Goal: Information Seeking & Learning: Learn about a topic

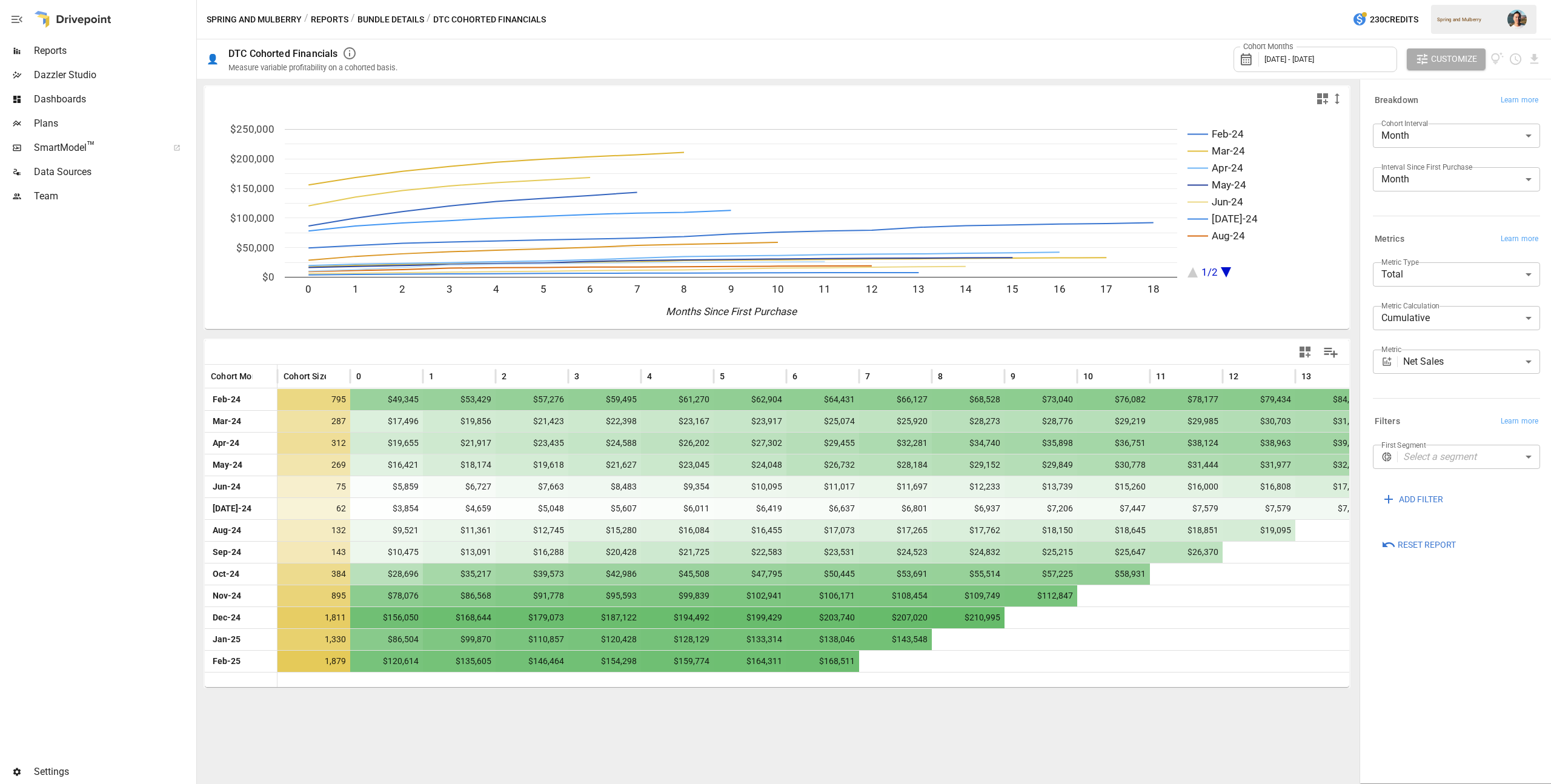
click at [104, 59] on div "Reports" at bounding box center [97, 51] width 194 height 24
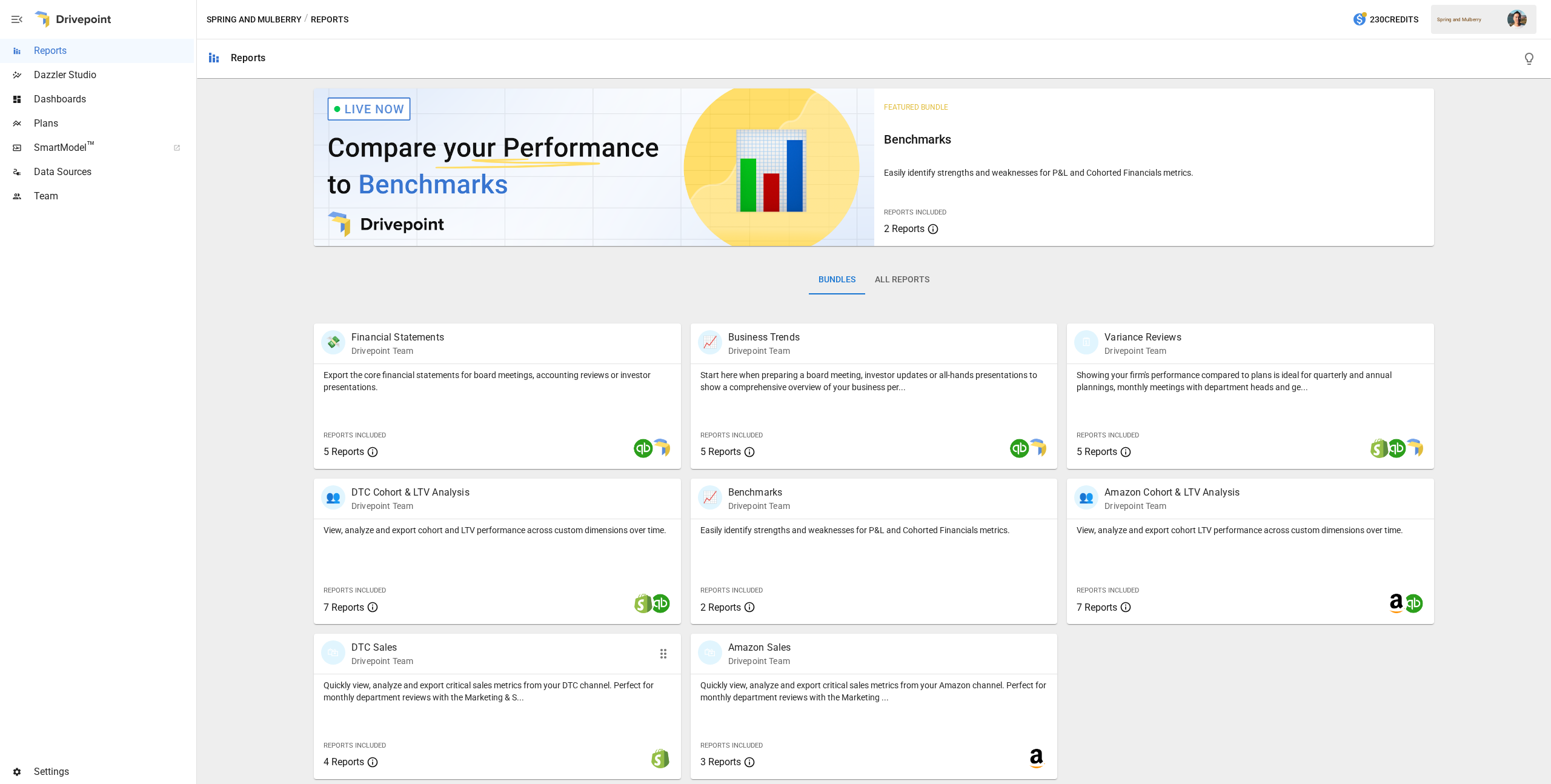
click at [608, 706] on div "Quickly view, analyze and export critical sales metrics from your DTC channel. …" at bounding box center [497, 726] width 367 height 105
click at [467, 536] on div "View, analyze and export cohort and LTV performance across custom dimensions ov…" at bounding box center [497, 571] width 367 height 105
click at [928, 286] on button "All Reports" at bounding box center [902, 280] width 74 height 29
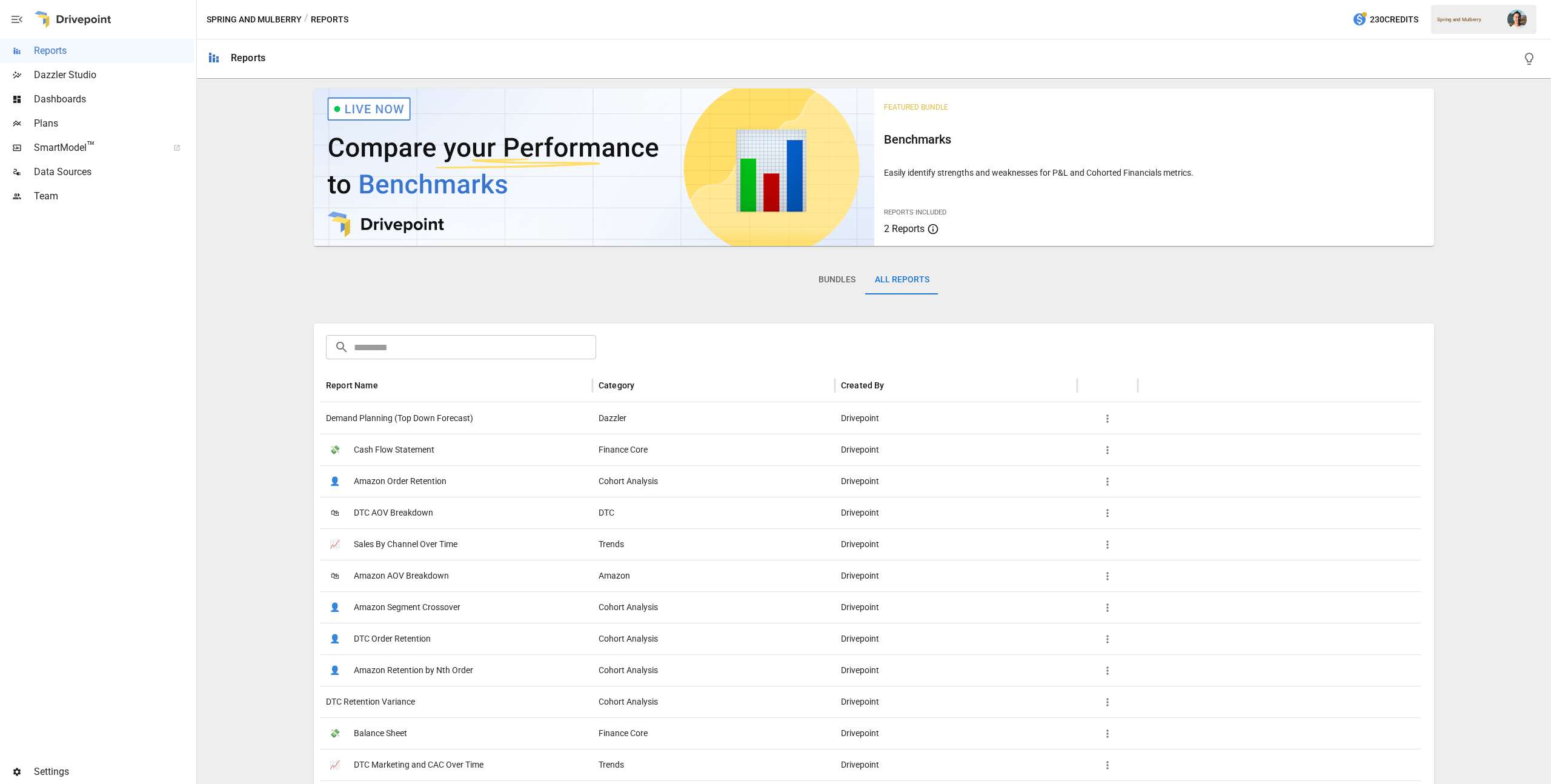
click at [519, 339] on input "text" at bounding box center [475, 347] width 242 height 24
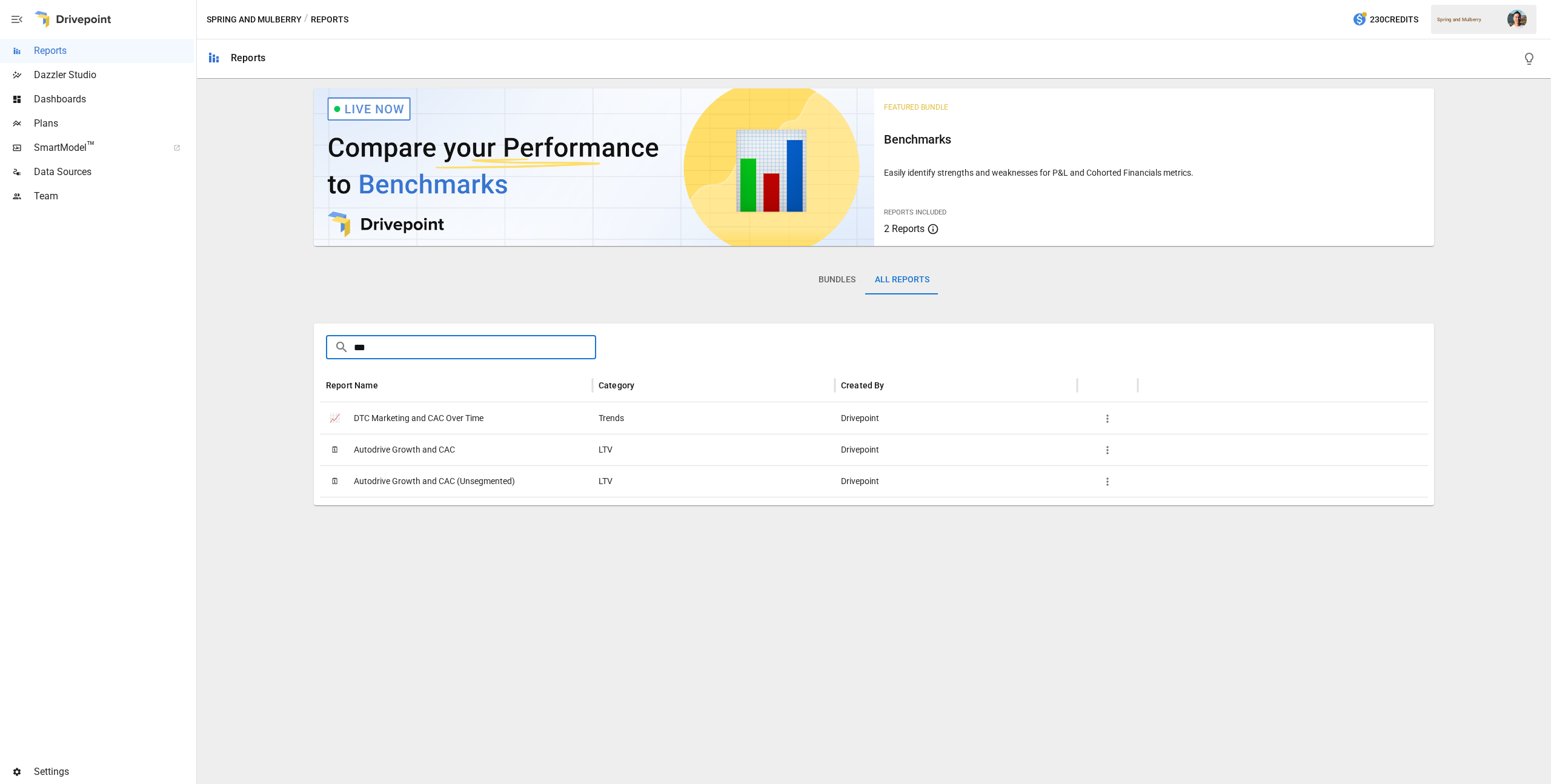
type input "***"
click at [421, 411] on span "DTC Marketing and CAC Over Time" at bounding box center [418, 418] width 130 height 31
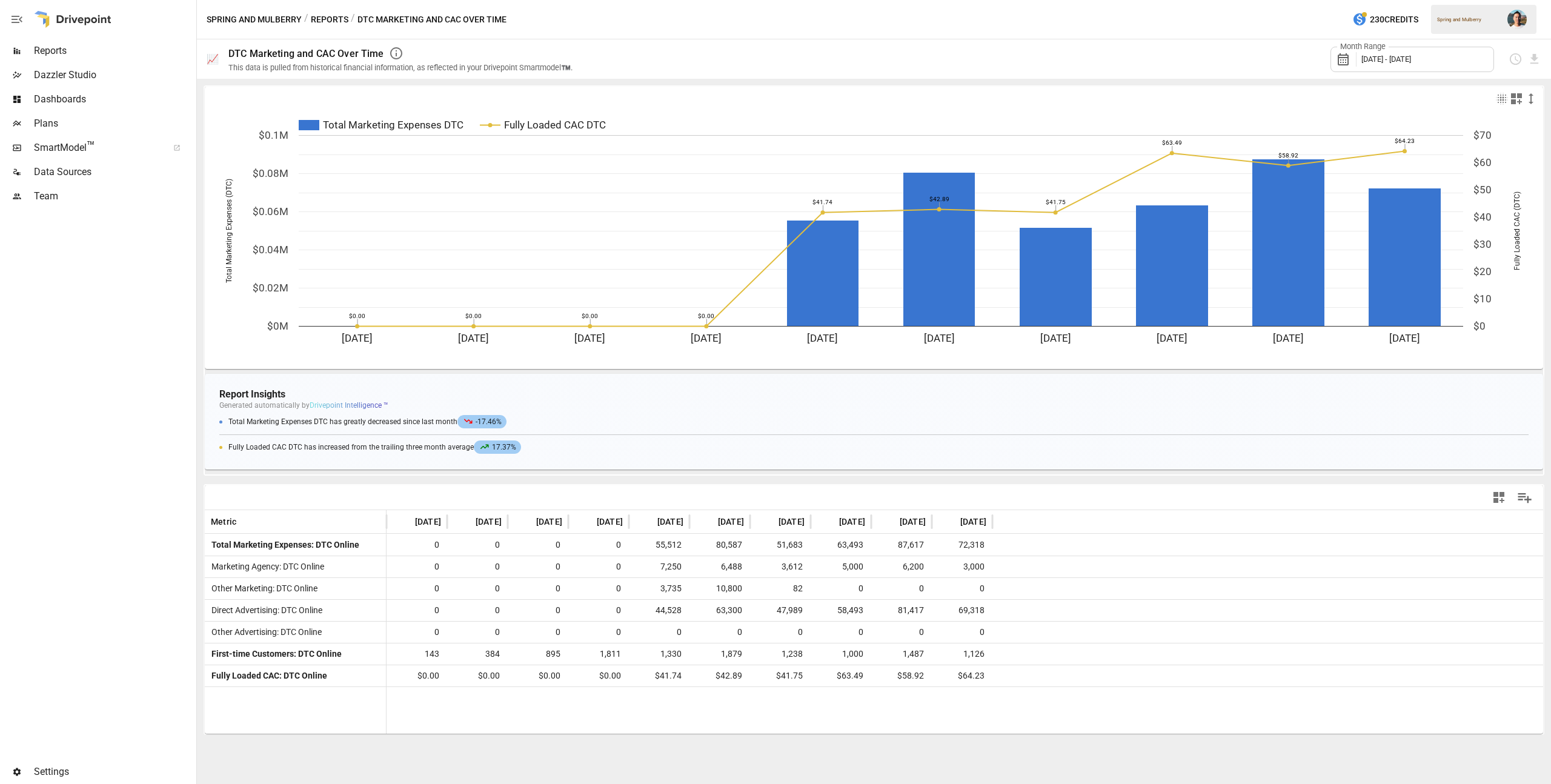
click at [318, 16] on button "Reports" at bounding box center [329, 20] width 37 height 15
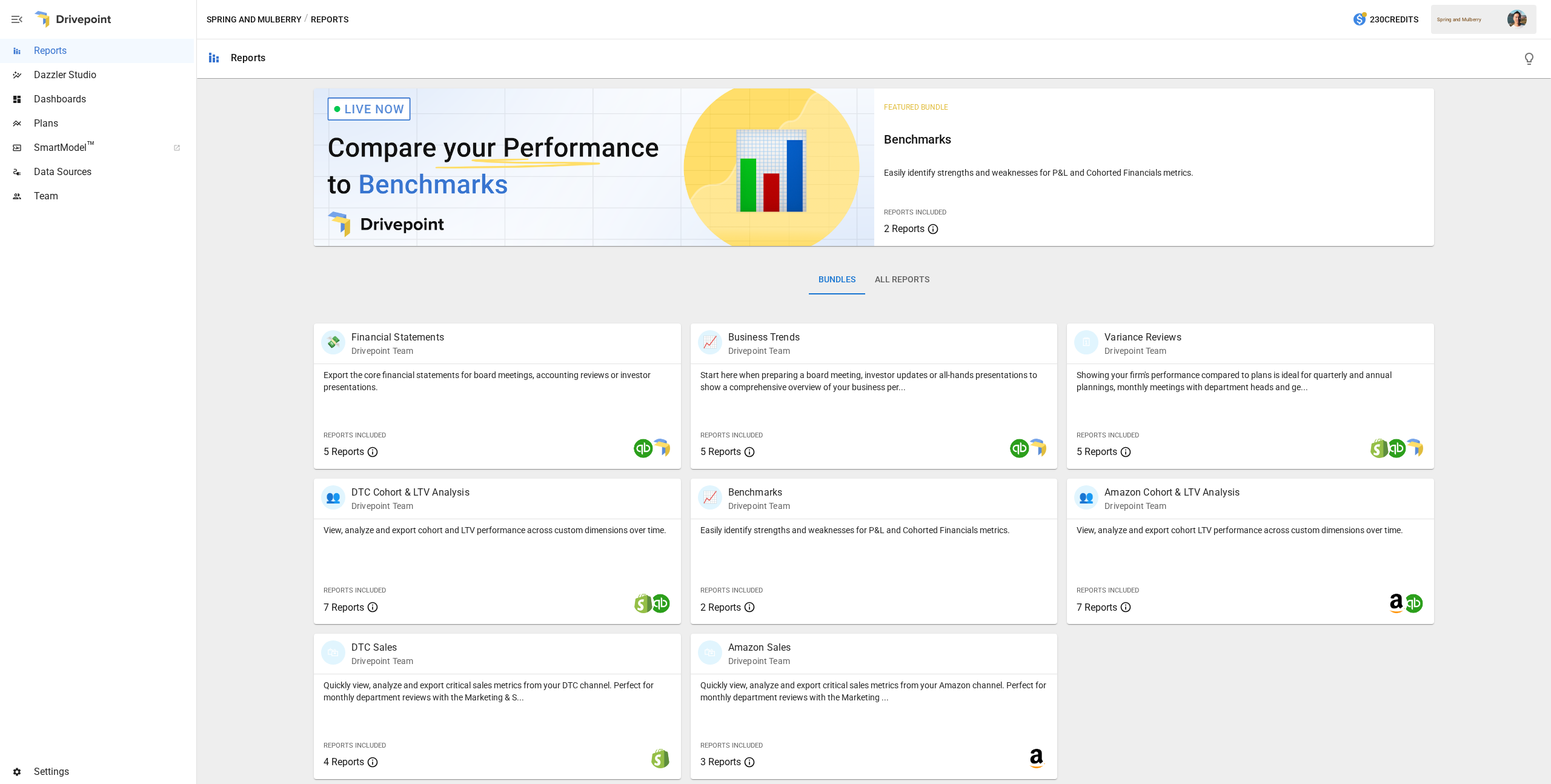
click at [881, 561] on div "Easily identify strengths and weaknesses for P&L and Cohorted Financials metric…" at bounding box center [874, 571] width 367 height 105
click at [511, 546] on div "View, analyze and export cohort and LTV performance across custom dimensions ov…" at bounding box center [497, 571] width 367 height 105
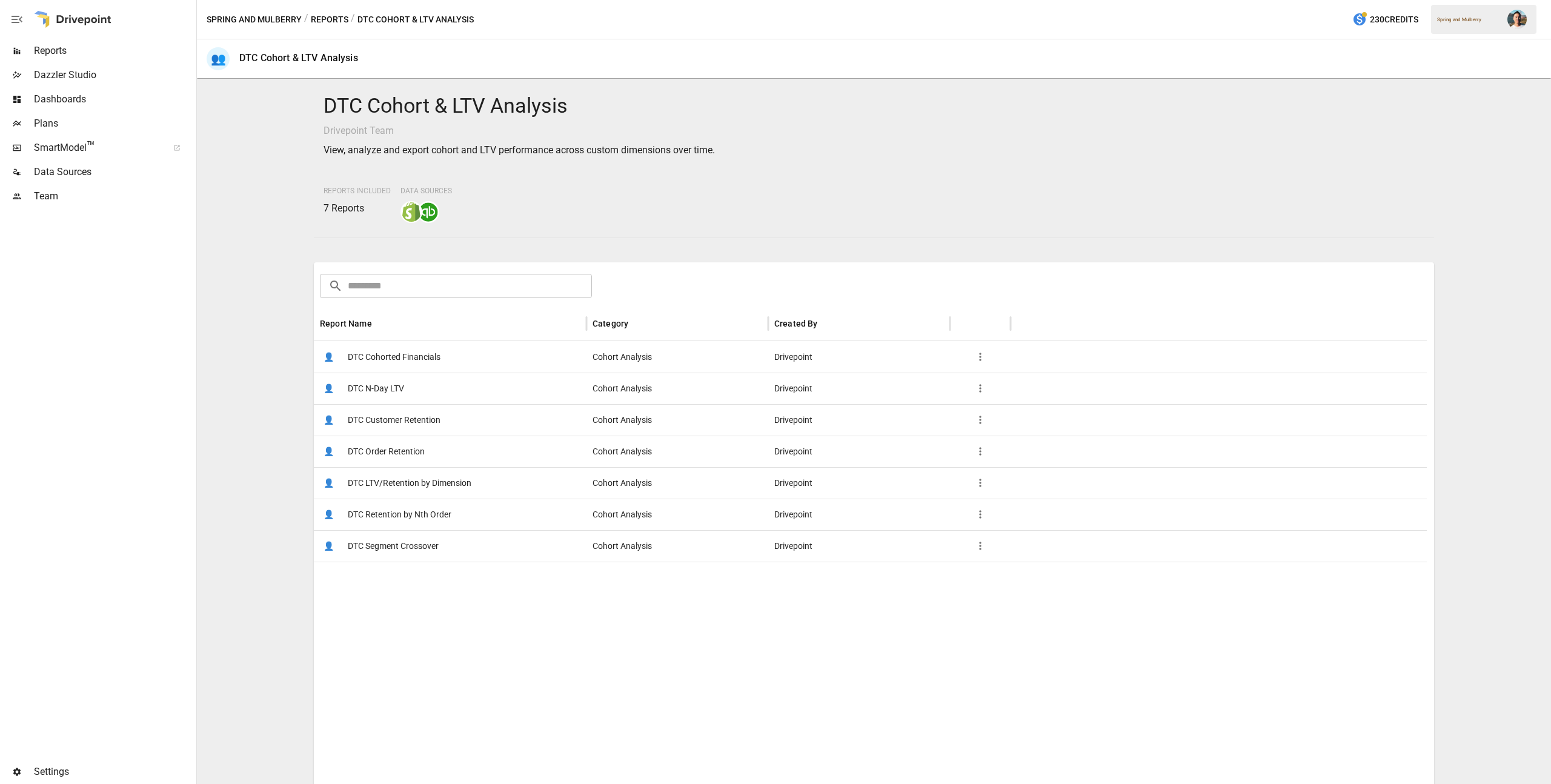
click at [405, 359] on span "DTC Cohorted Financials" at bounding box center [394, 357] width 93 height 31
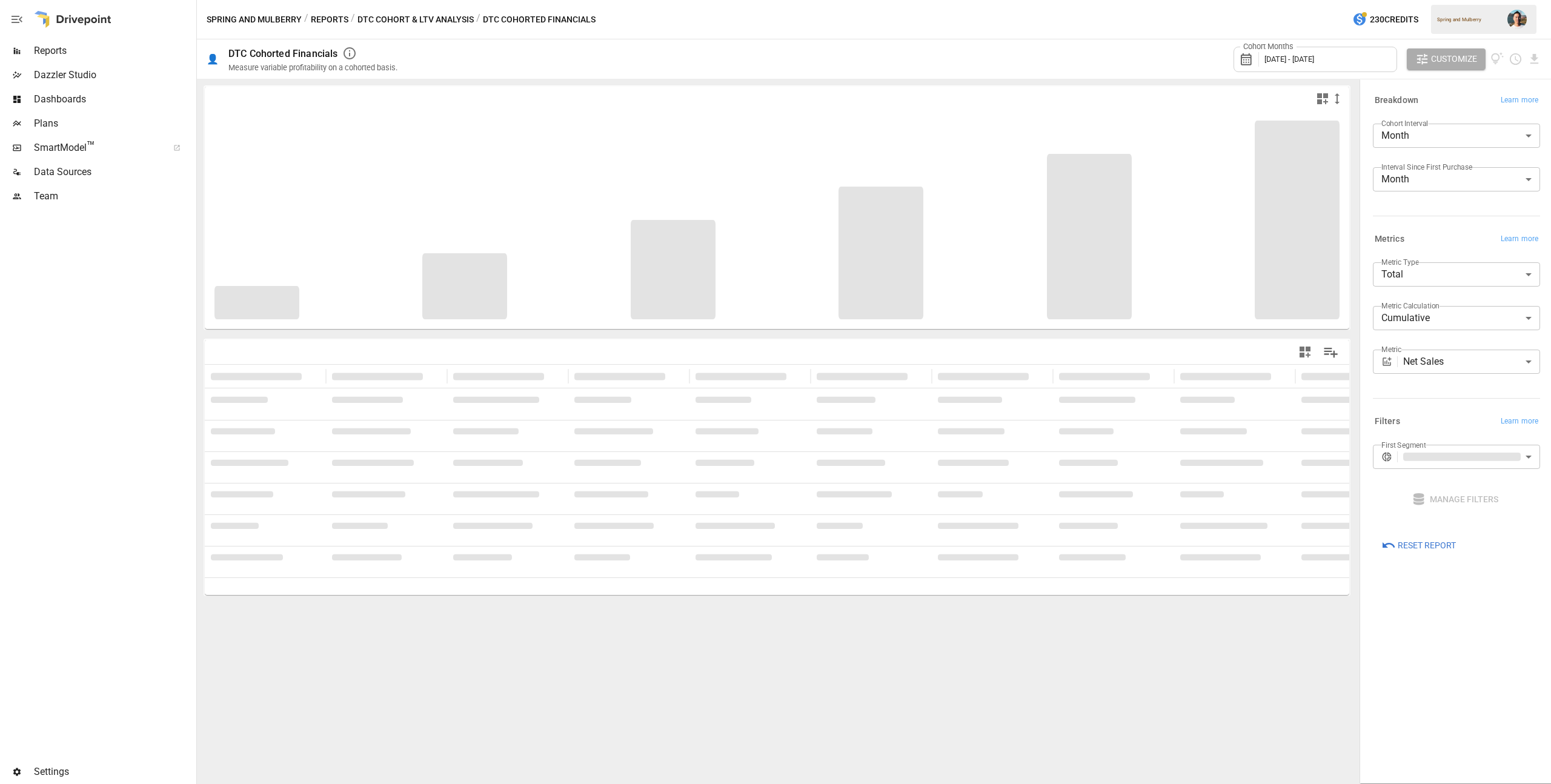
click at [1341, 49] on div "Cohort Months [DATE] - [DATE]" at bounding box center [1315, 59] width 163 height 26
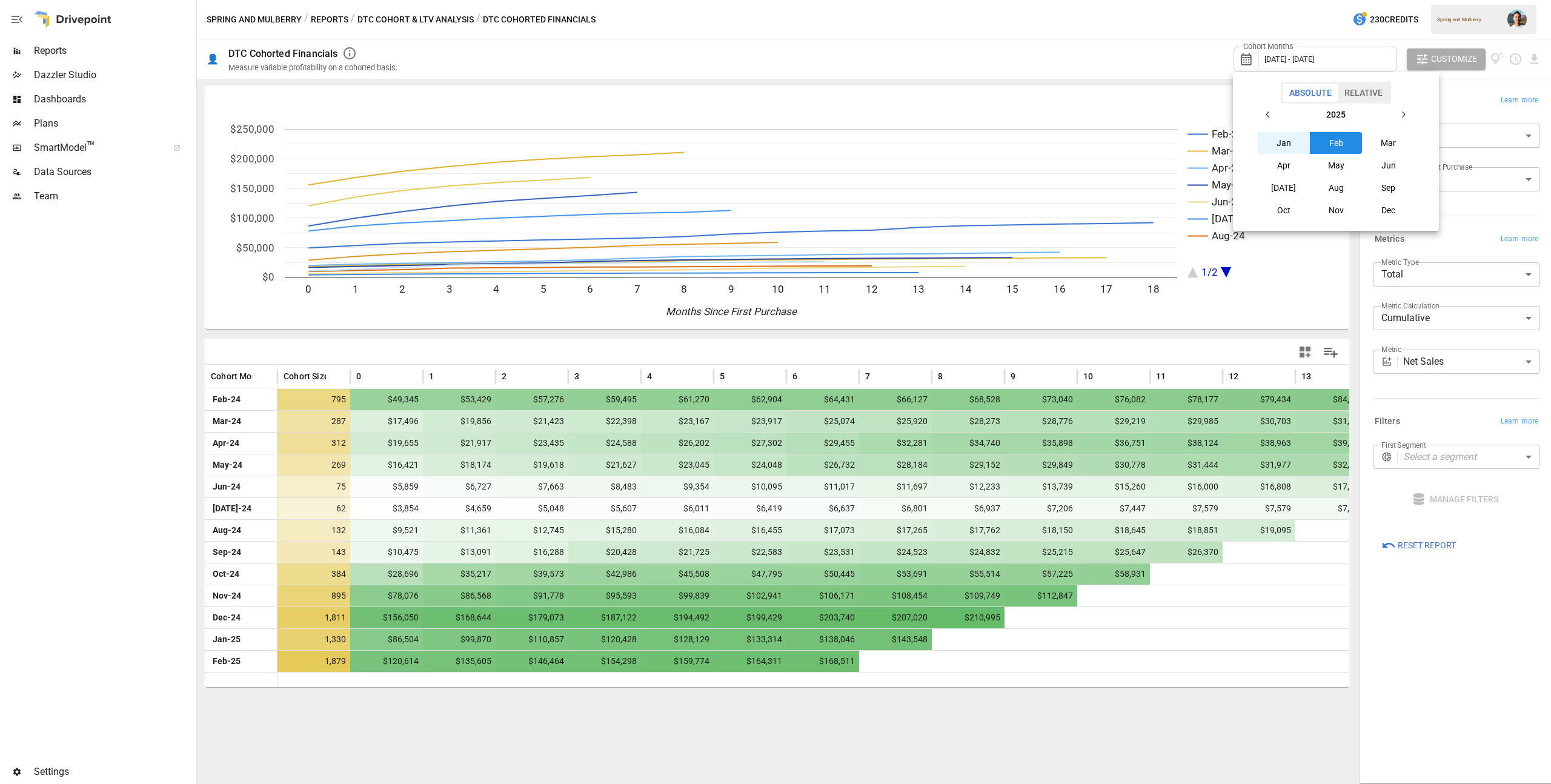
click at [1341, 165] on button "May" at bounding box center [1336, 166] width 52 height 22
click at [1332, 187] on button "Aug" at bounding box center [1336, 188] width 52 height 22
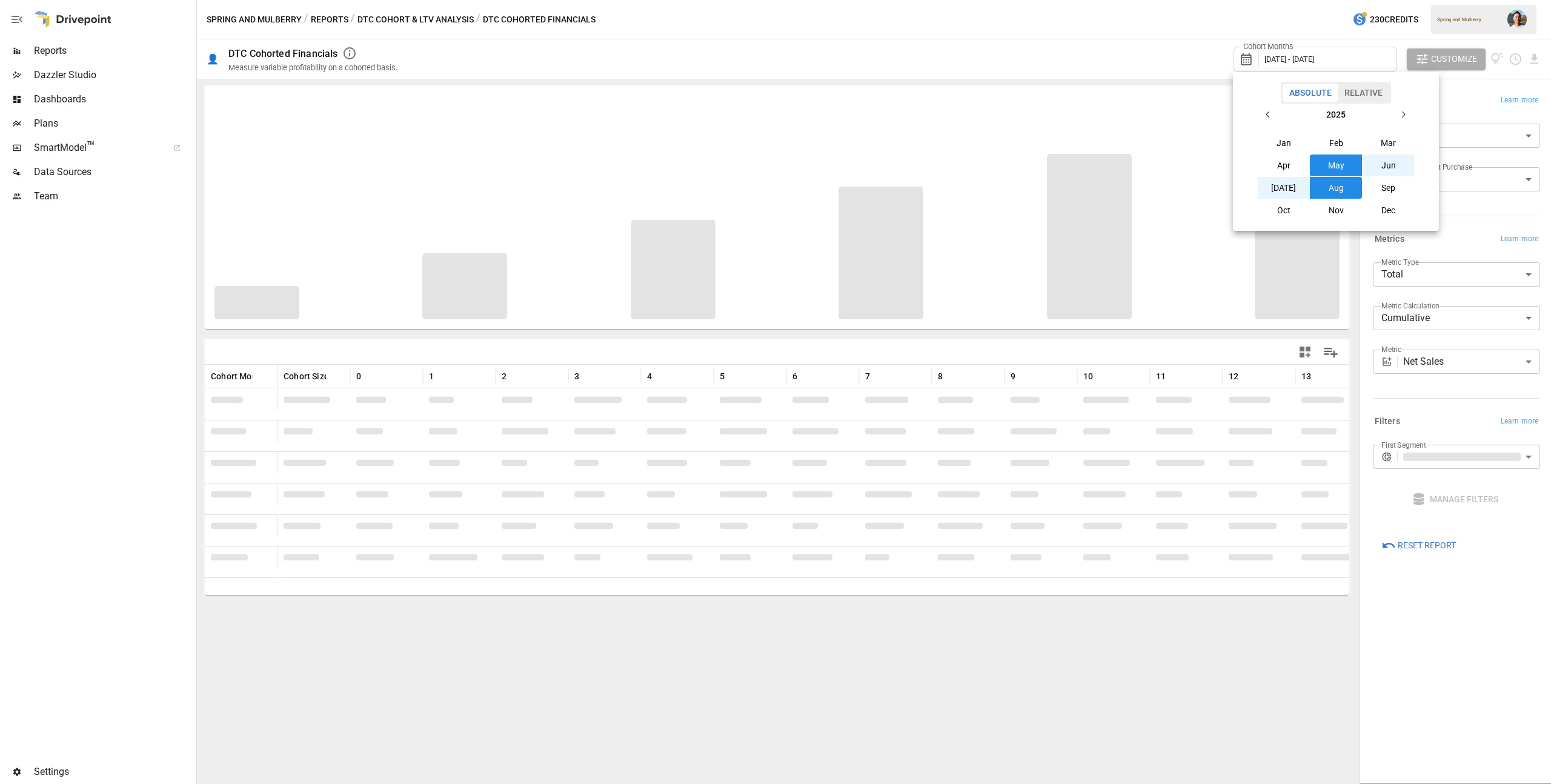
click at [1336, 187] on button "Aug" at bounding box center [1336, 188] width 52 height 22
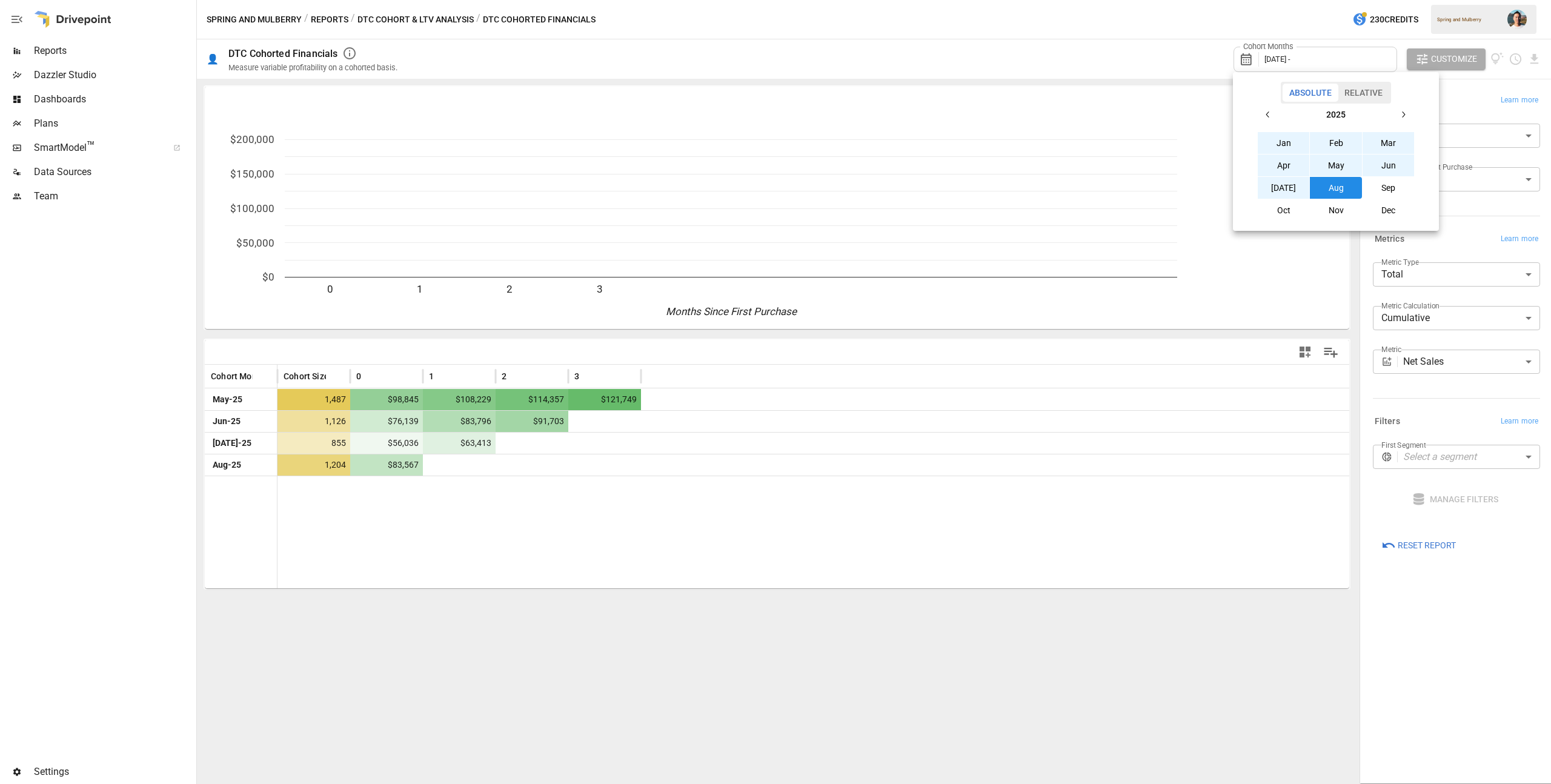
click at [1280, 142] on button "Jan" at bounding box center [1283, 143] width 52 height 22
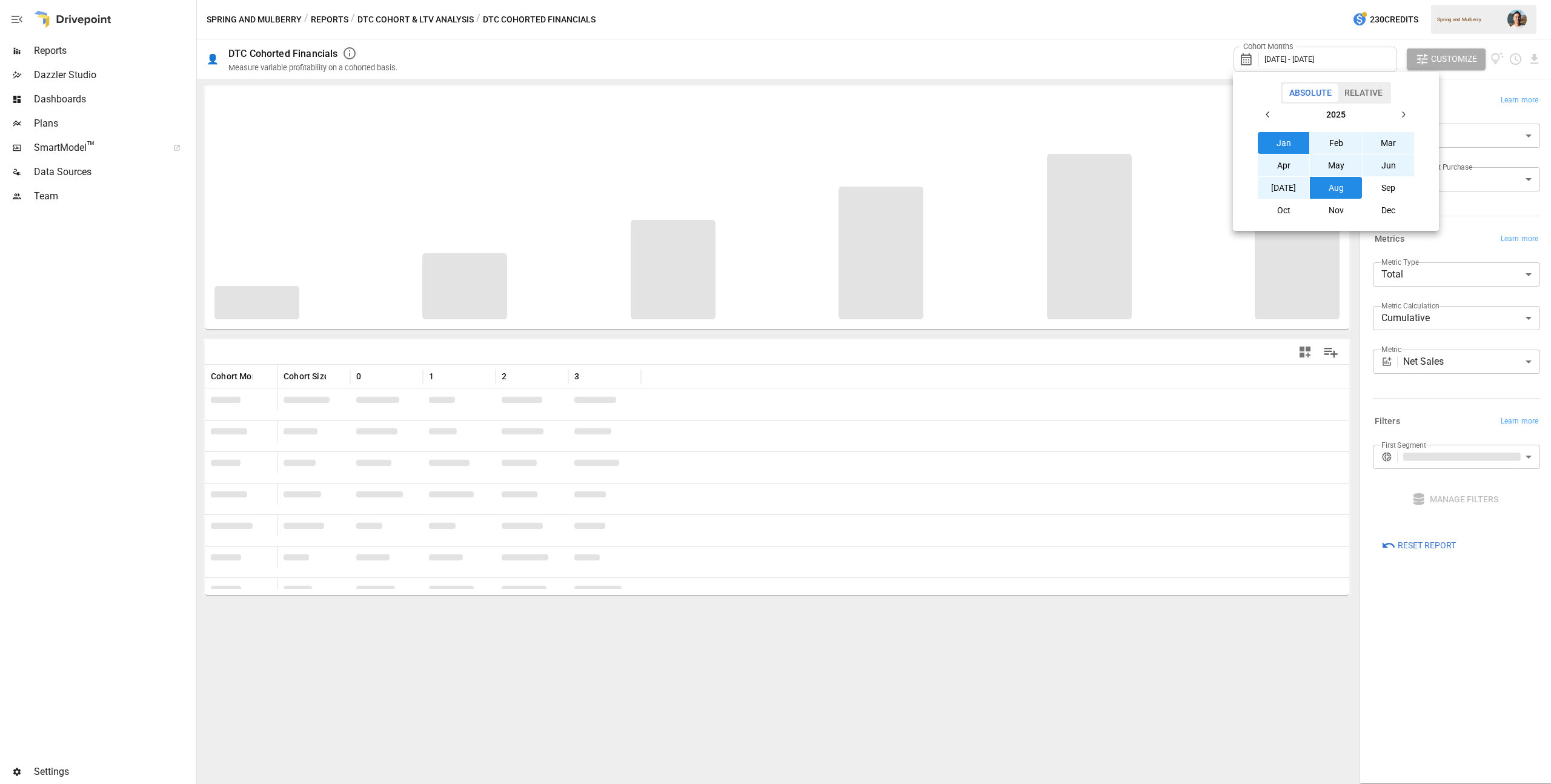
click at [1457, 252] on div at bounding box center [776, 392] width 1551 height 784
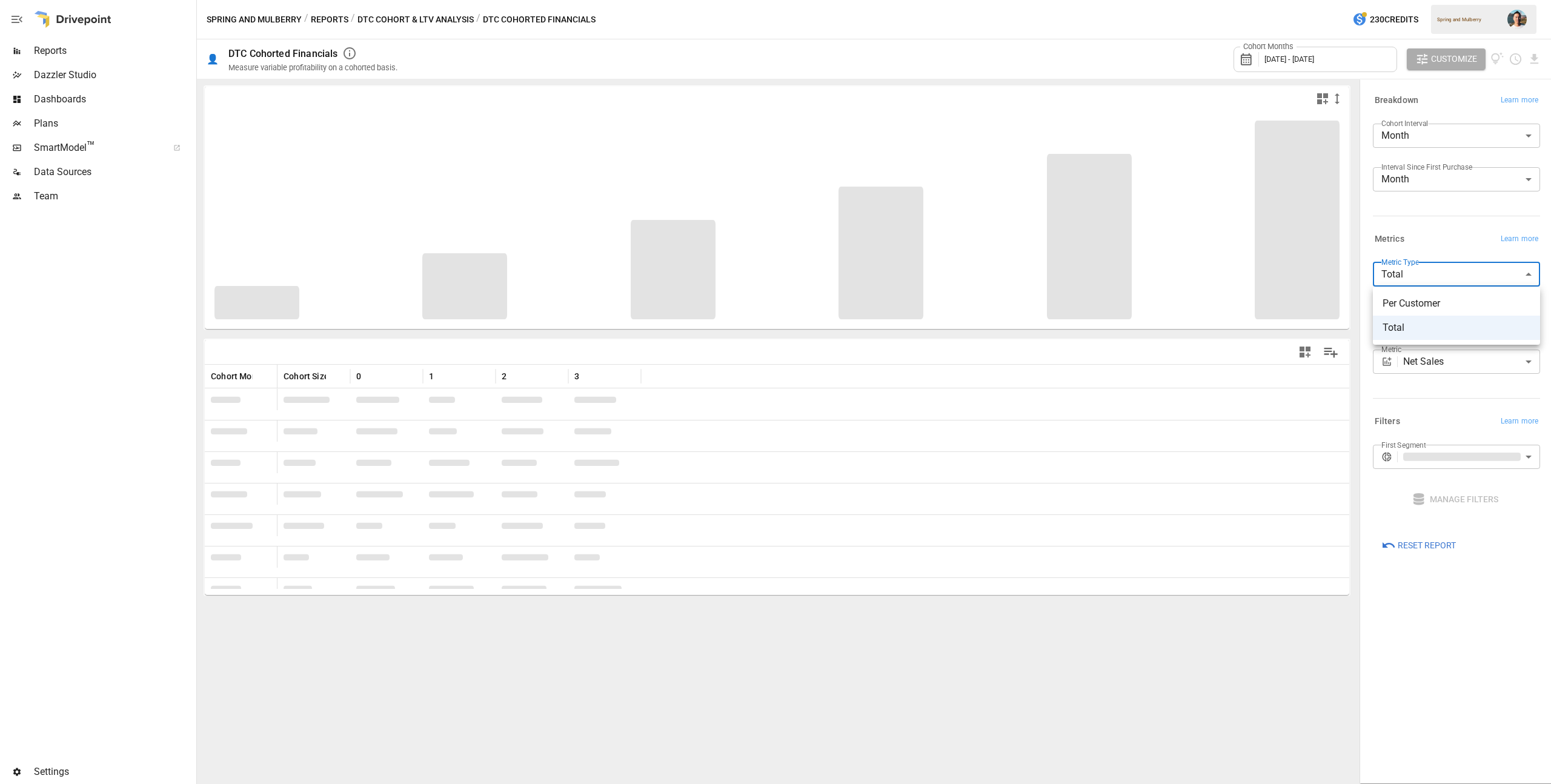
click at [1454, 0] on body "**********" at bounding box center [776, 0] width 1551 height 0
click at [1453, 248] on div at bounding box center [776, 392] width 1551 height 784
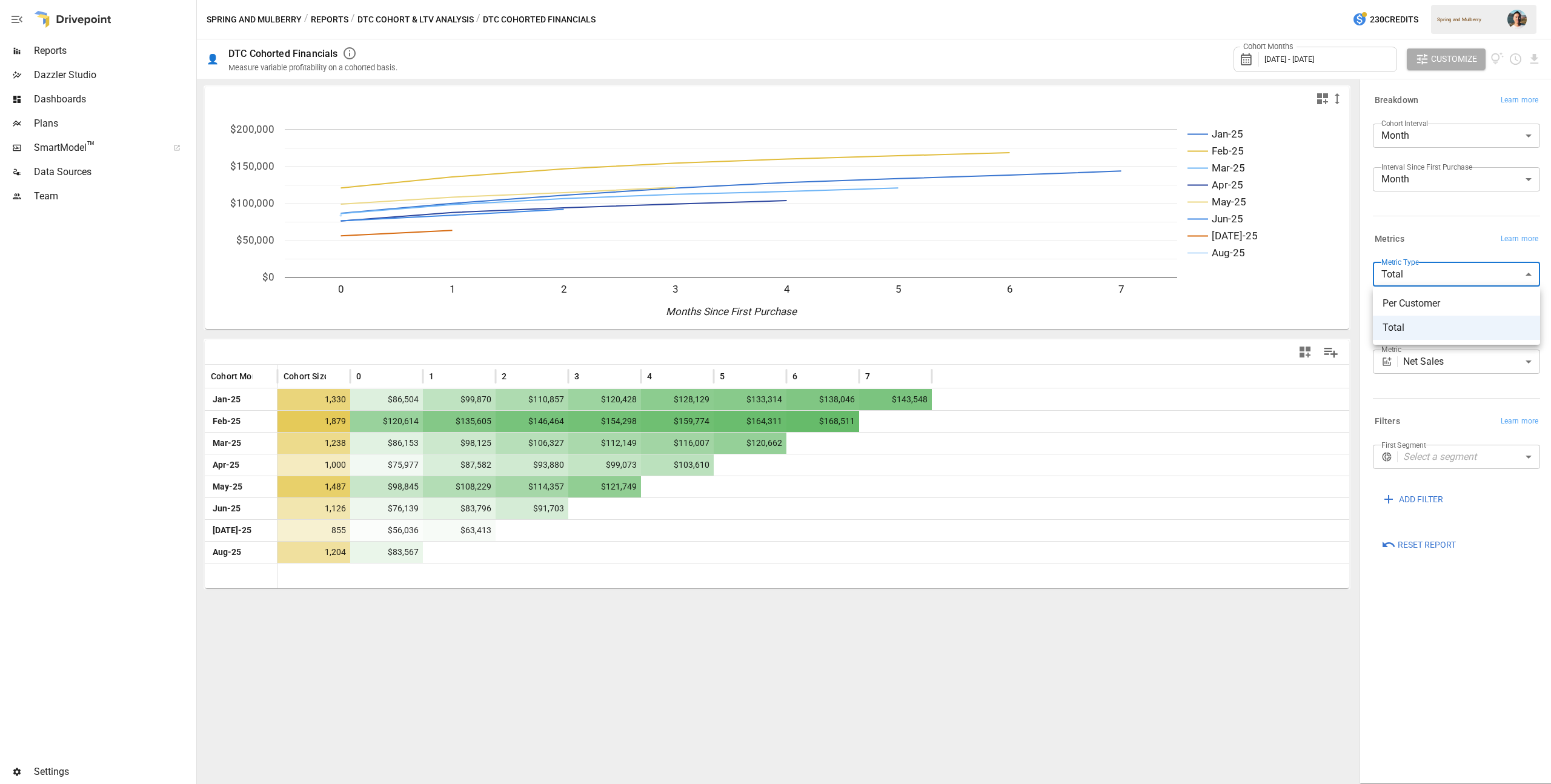
click at [1450, 0] on body "Reports Dazzler Studio Dashboards Plans SmartModel ™ Data Sources Team Settings…" at bounding box center [776, 0] width 1551 height 0
click at [1448, 302] on span "Per Customer" at bounding box center [1456, 303] width 148 height 15
type input "**********"
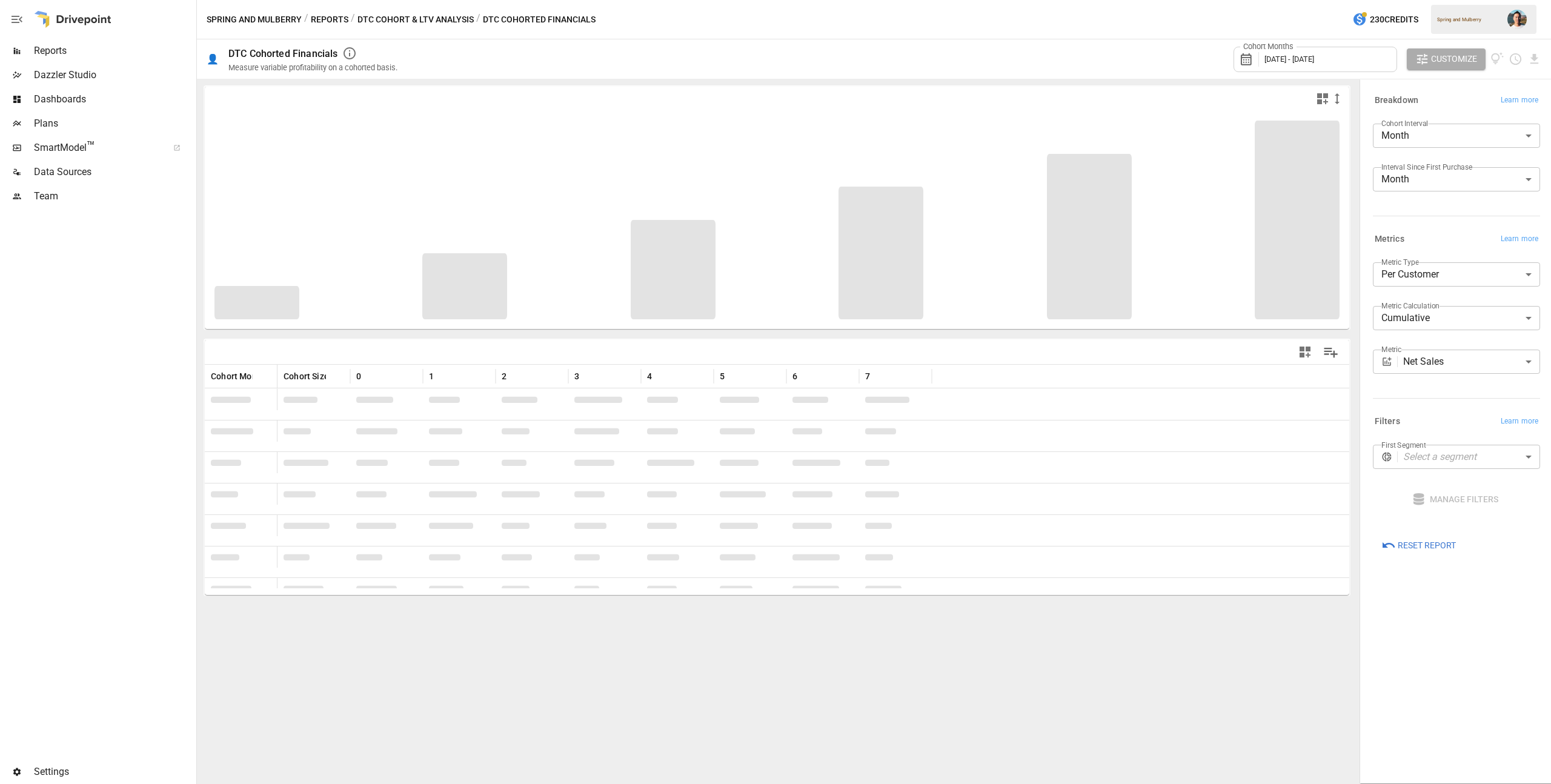
click at [1440, 0] on body "Reports Dazzler Studio Dashboards Plans SmartModel ™ Data Sources Team Settings…" at bounding box center [776, 0] width 1551 height 0
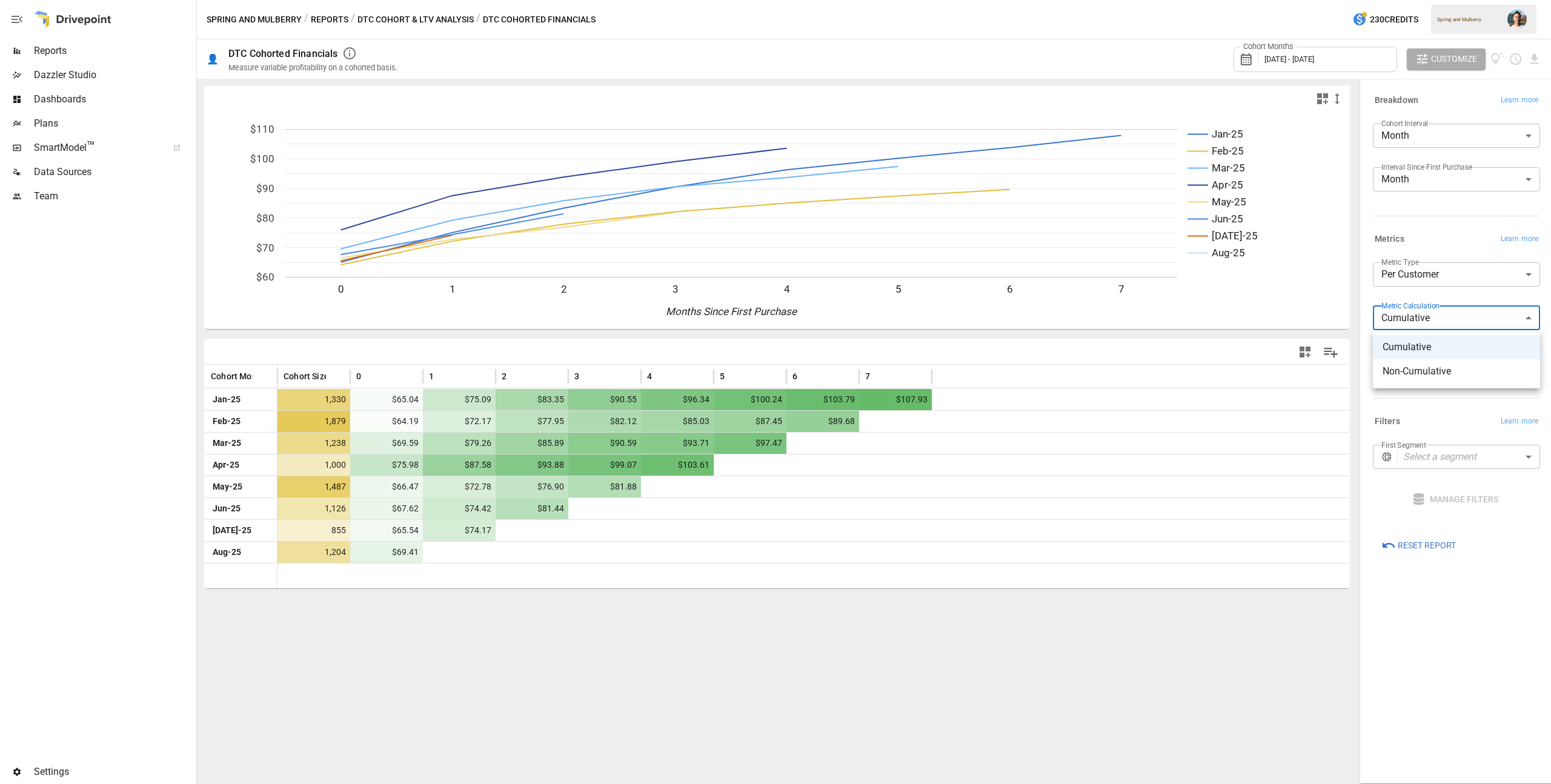
click at [1421, 278] on div at bounding box center [776, 392] width 1551 height 784
click at [1435, 0] on body "Reports Dazzler Studio Dashboards Plans SmartModel ™ Data Sources Team Settings…" at bounding box center [776, 0] width 1551 height 0
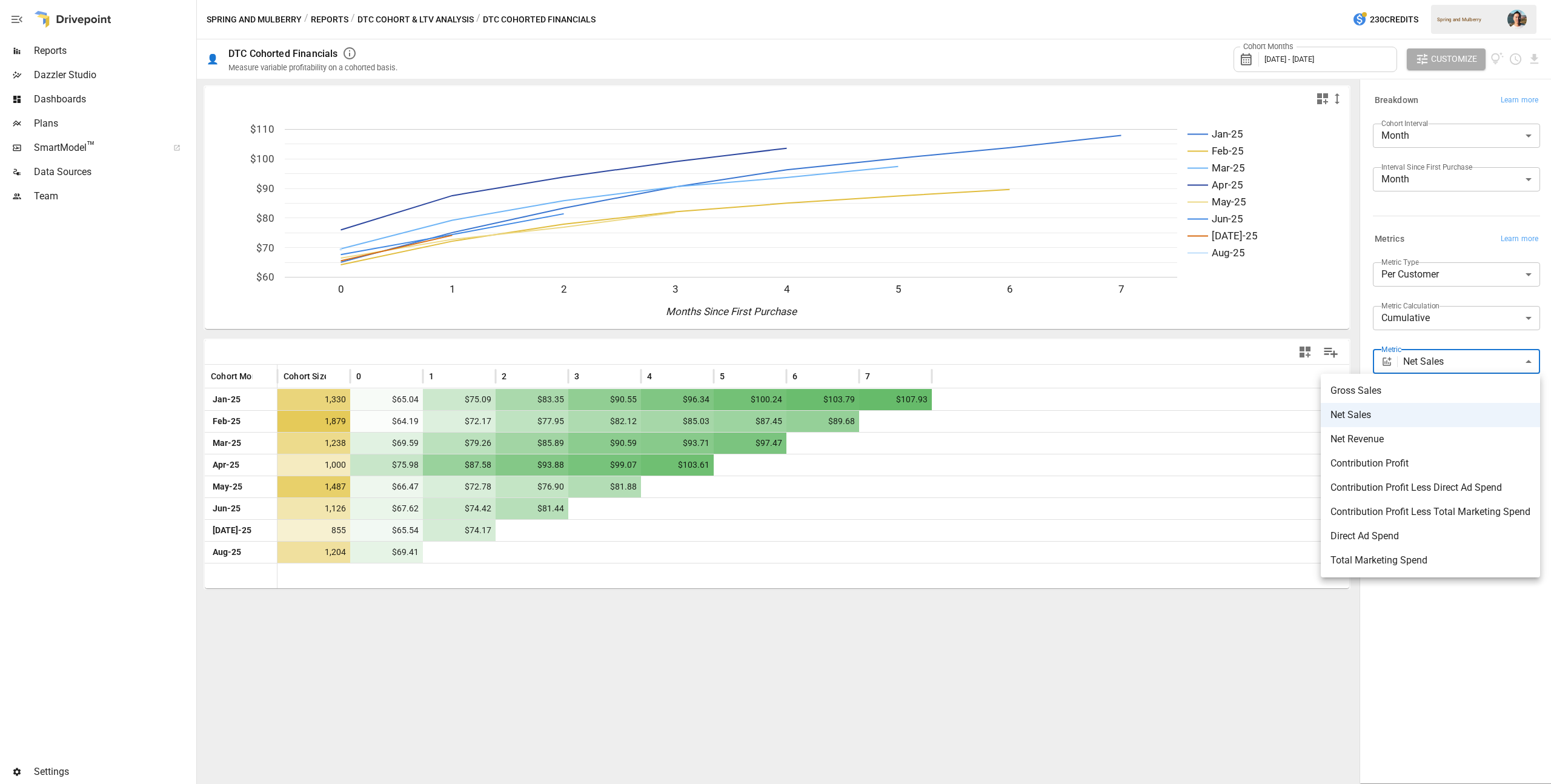
click at [1449, 528] on li "Direct Ad Spend" at bounding box center [1430, 536] width 220 height 24
type input "**********"
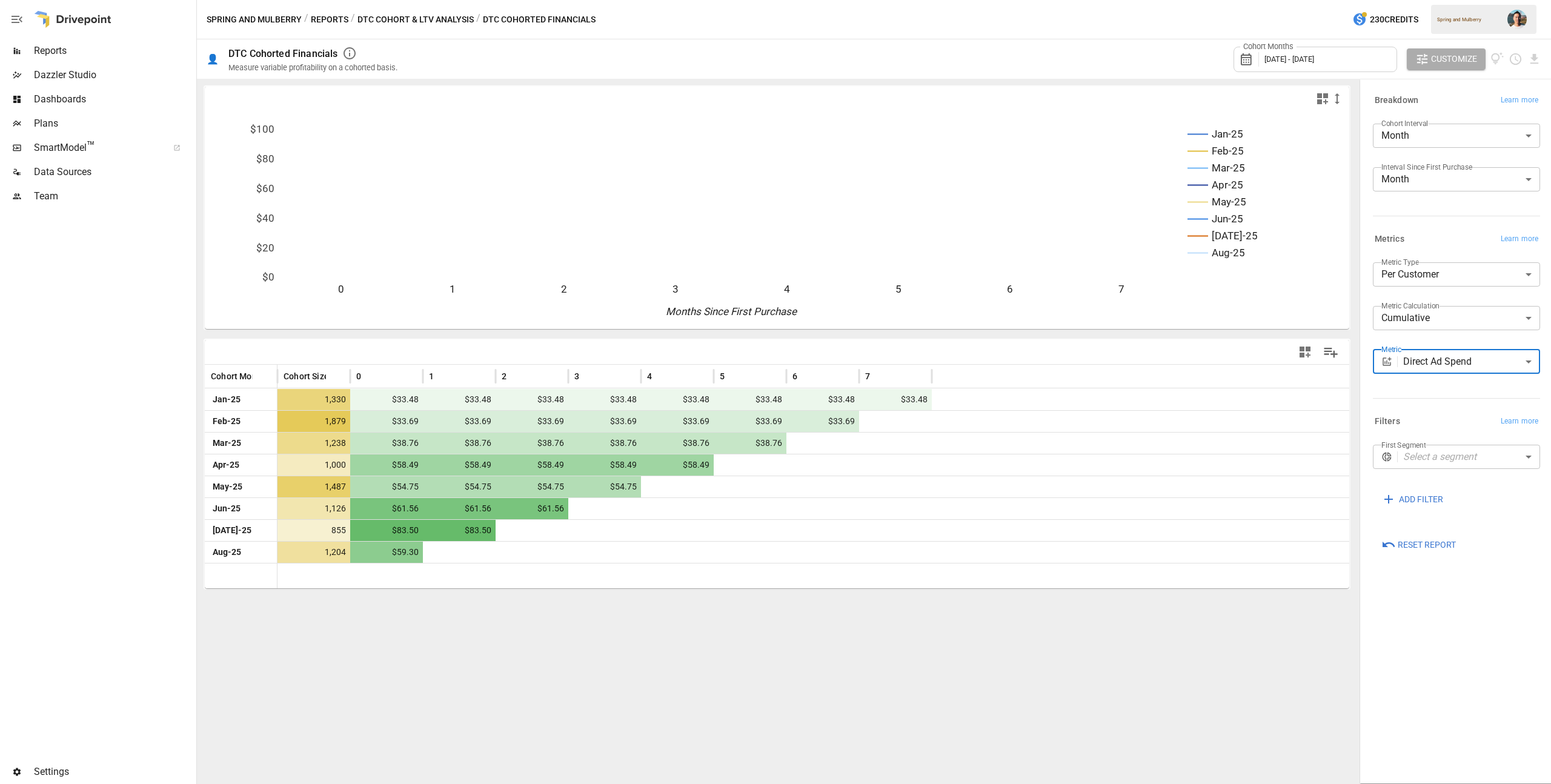
click at [1440, 0] on body "Reports Dazzler Studio Dashboards Plans SmartModel ™ Data Sources Team Settings…" at bounding box center [776, 0] width 1551 height 0
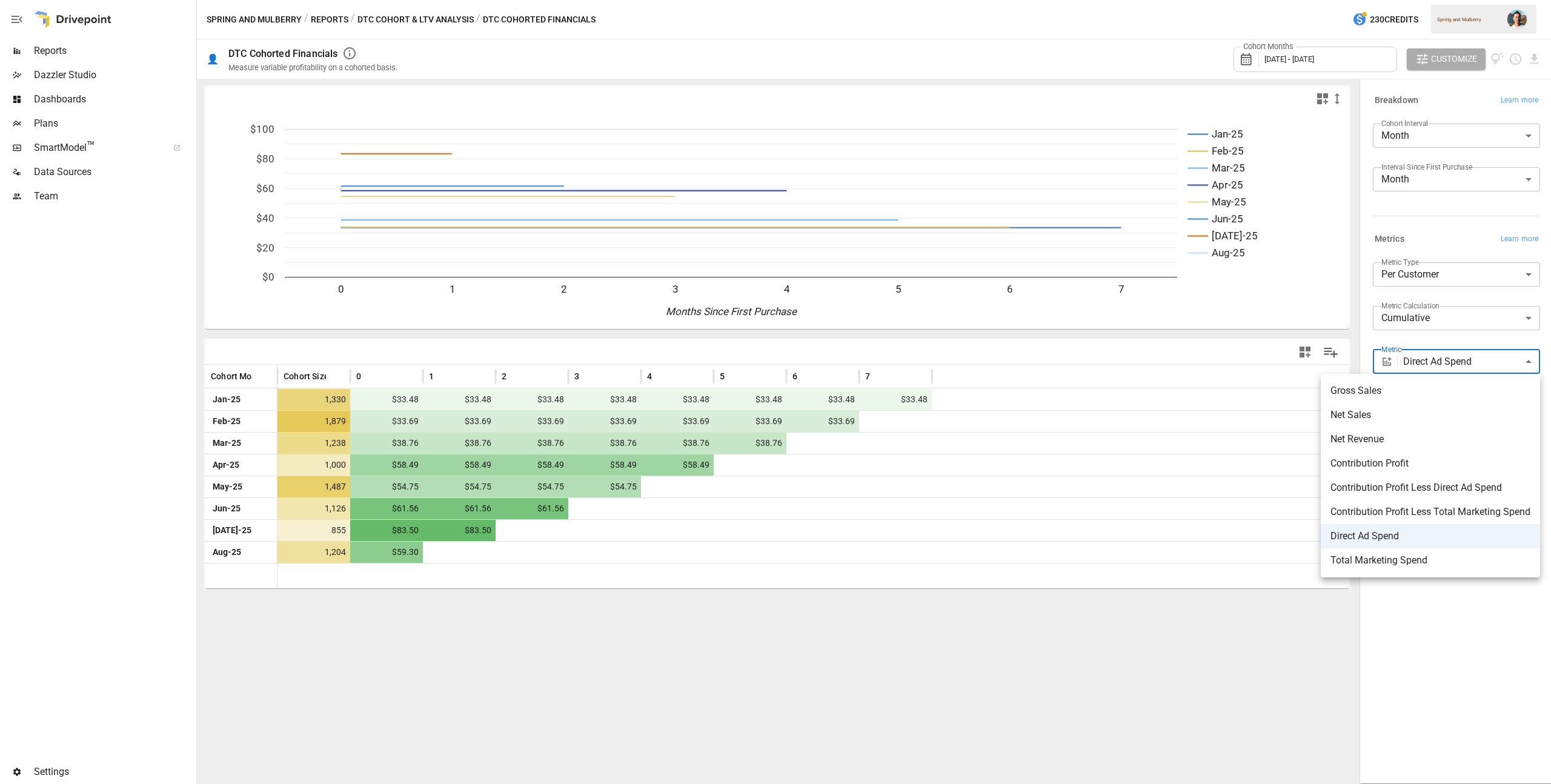
click at [416, 11] on div at bounding box center [776, 392] width 1551 height 784
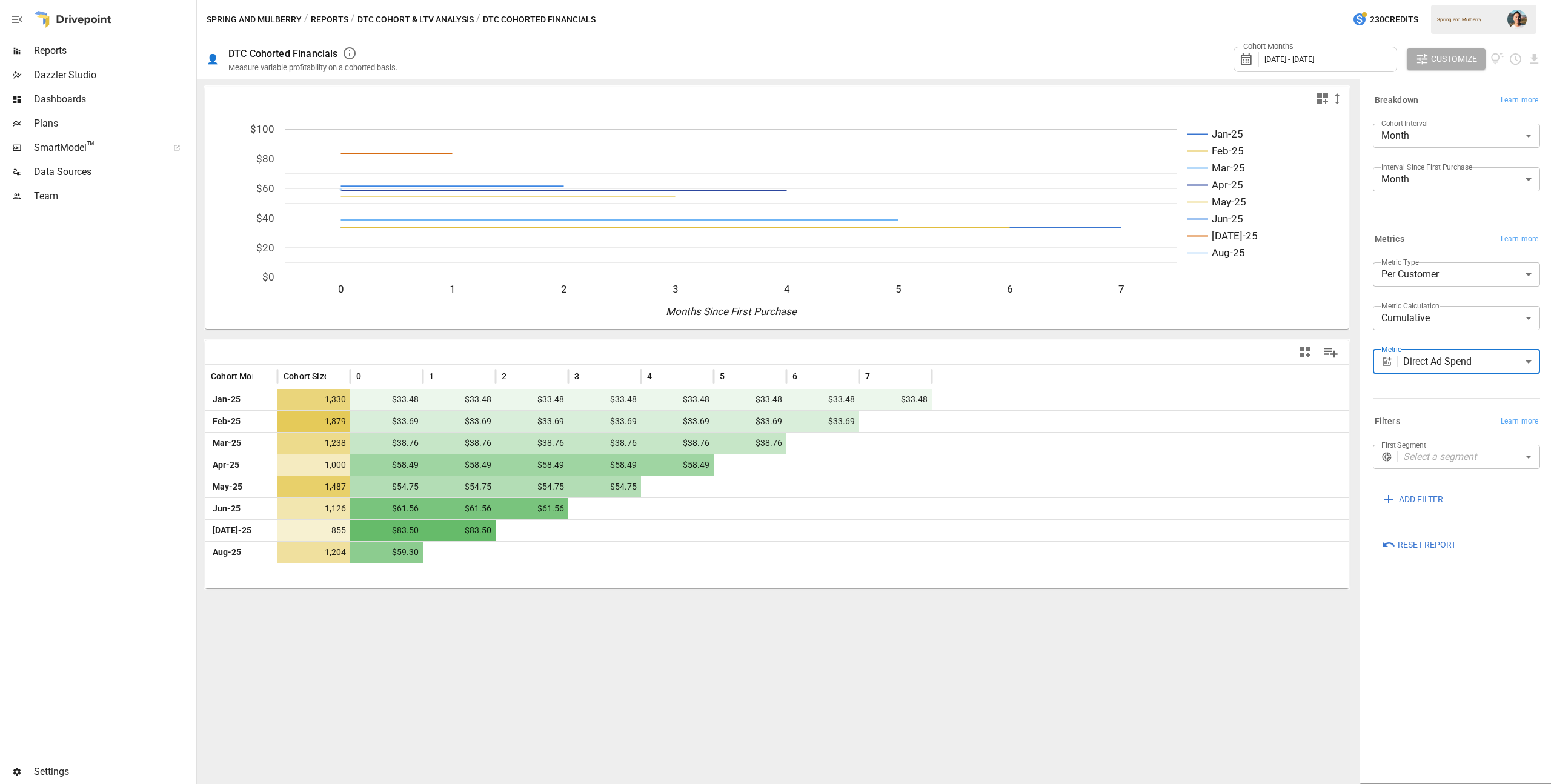
click at [412, 15] on button "DTC Cohort & LTV Analysis" at bounding box center [415, 20] width 116 height 15
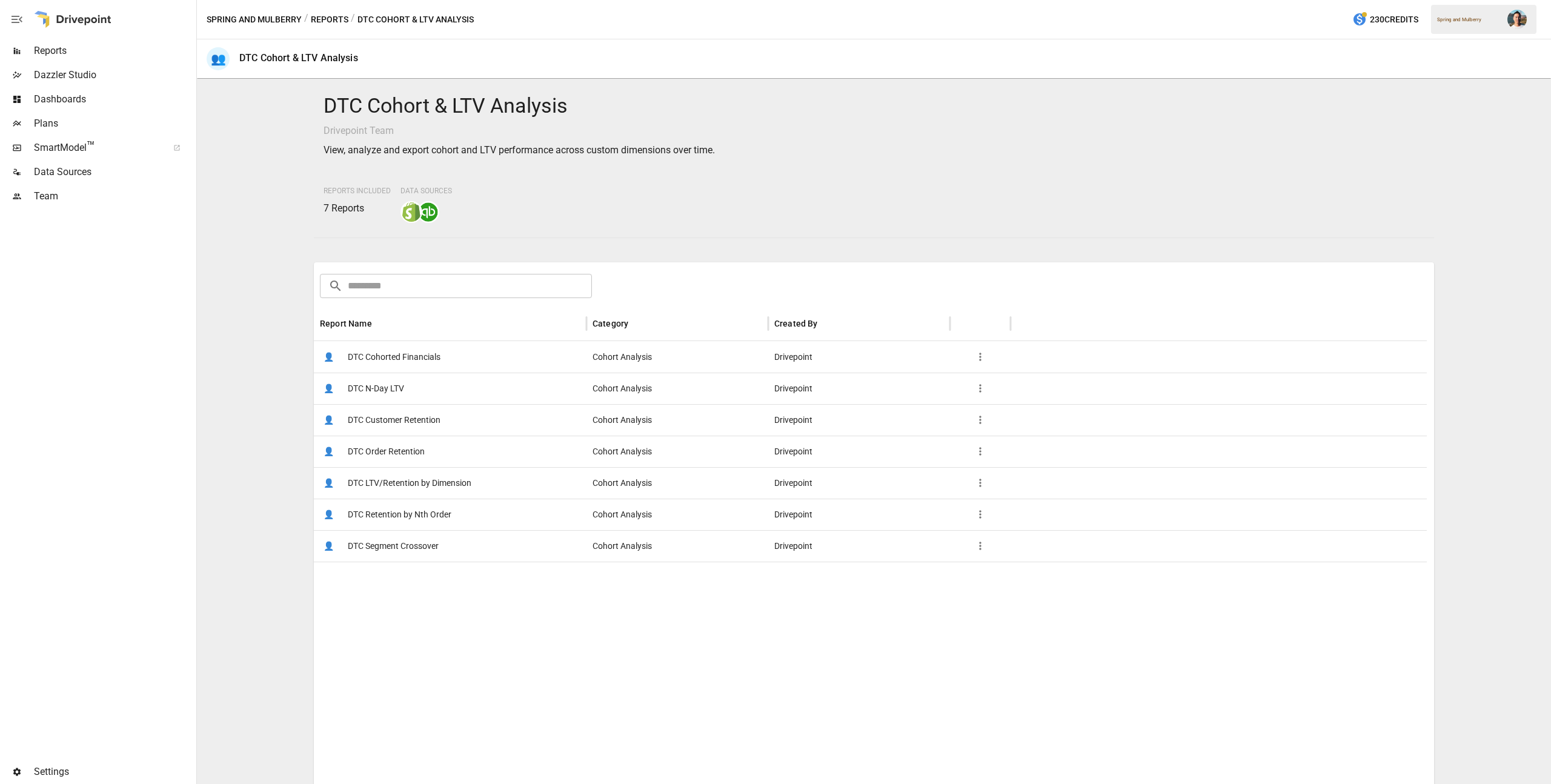
click at [445, 484] on span "DTC LTV/Retention by Dimension" at bounding box center [410, 483] width 124 height 31
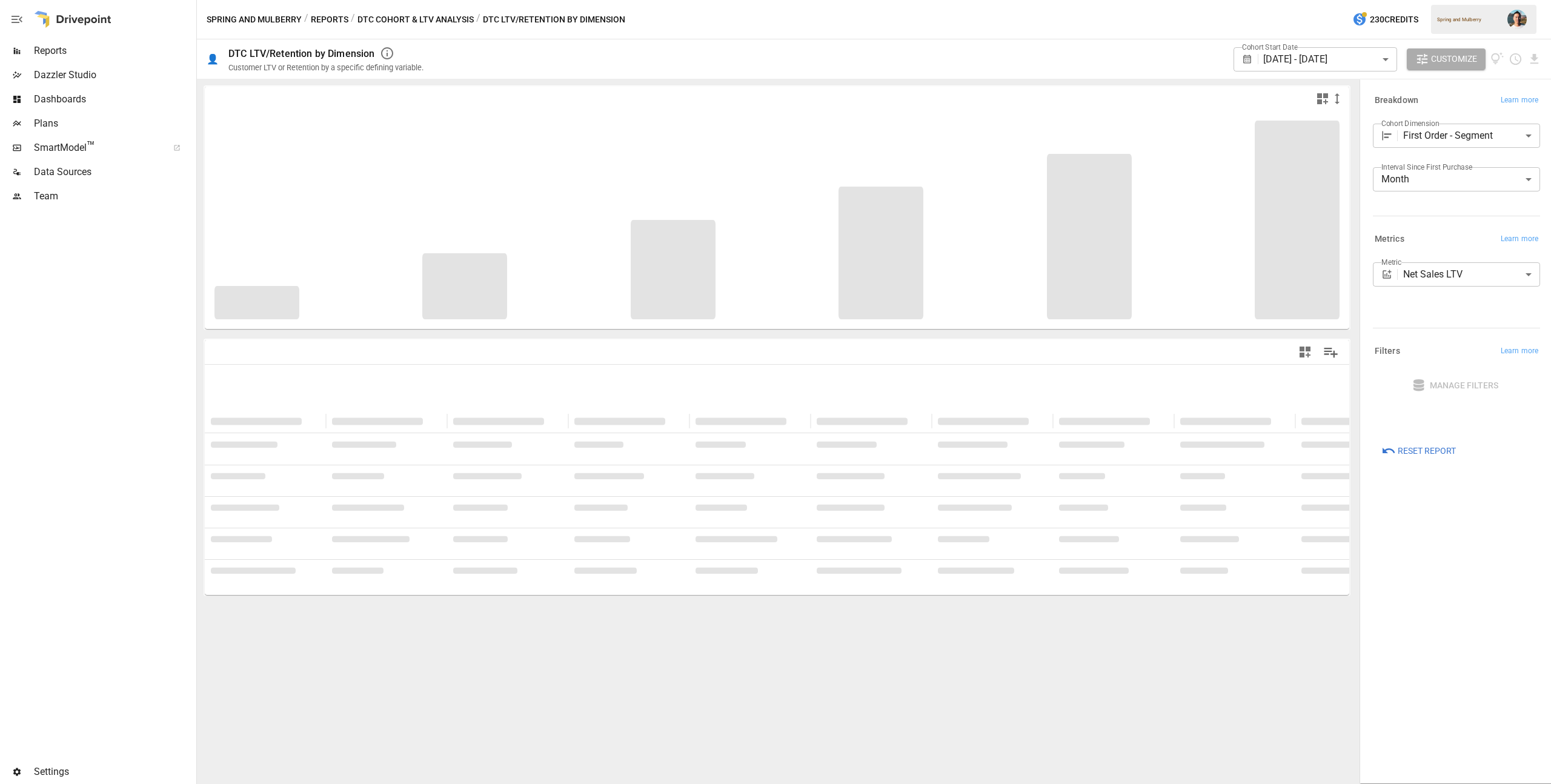
click at [1486, 0] on body "**********" at bounding box center [776, 0] width 1551 height 0
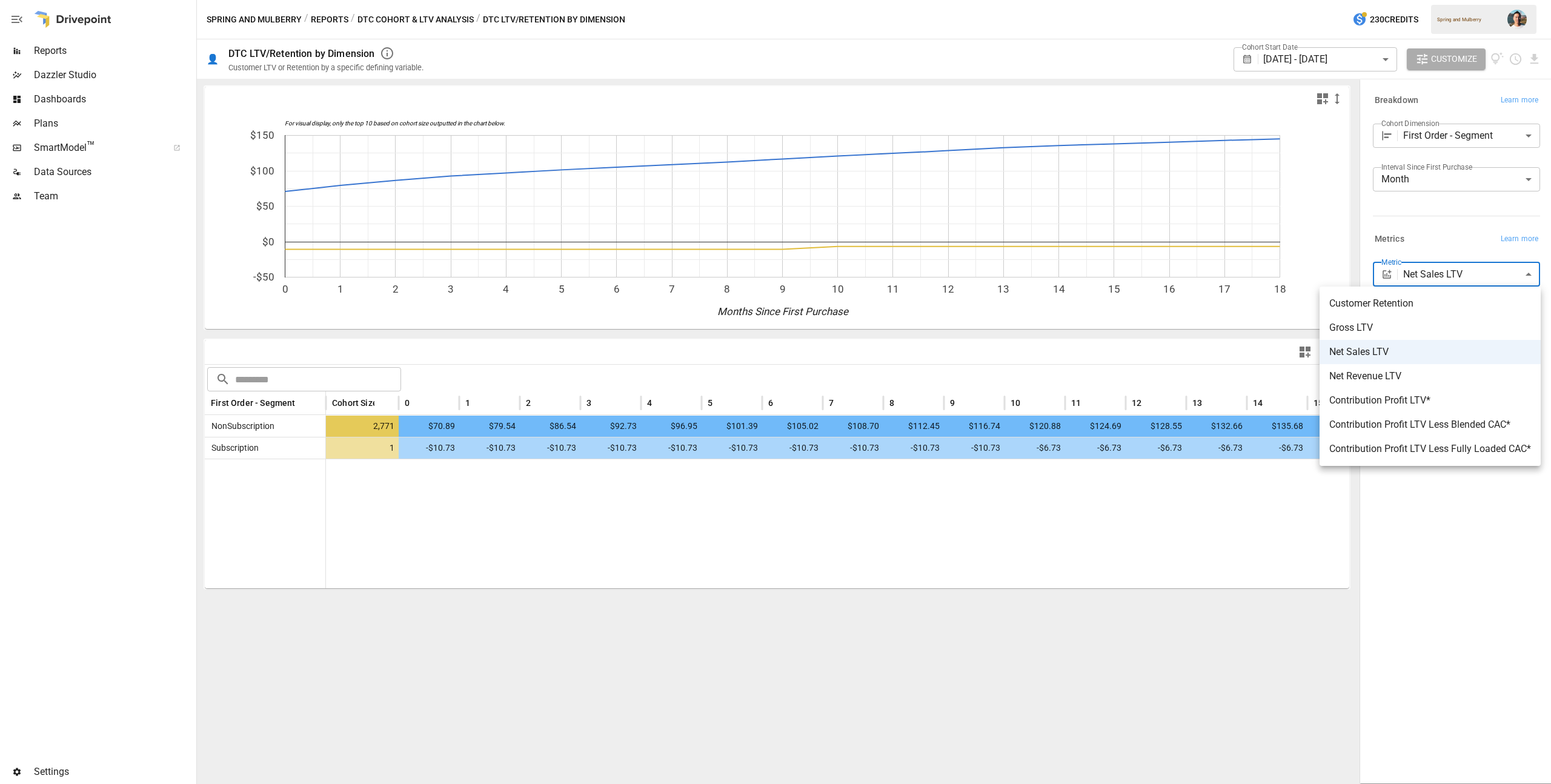
click at [1483, 231] on div at bounding box center [776, 392] width 1551 height 784
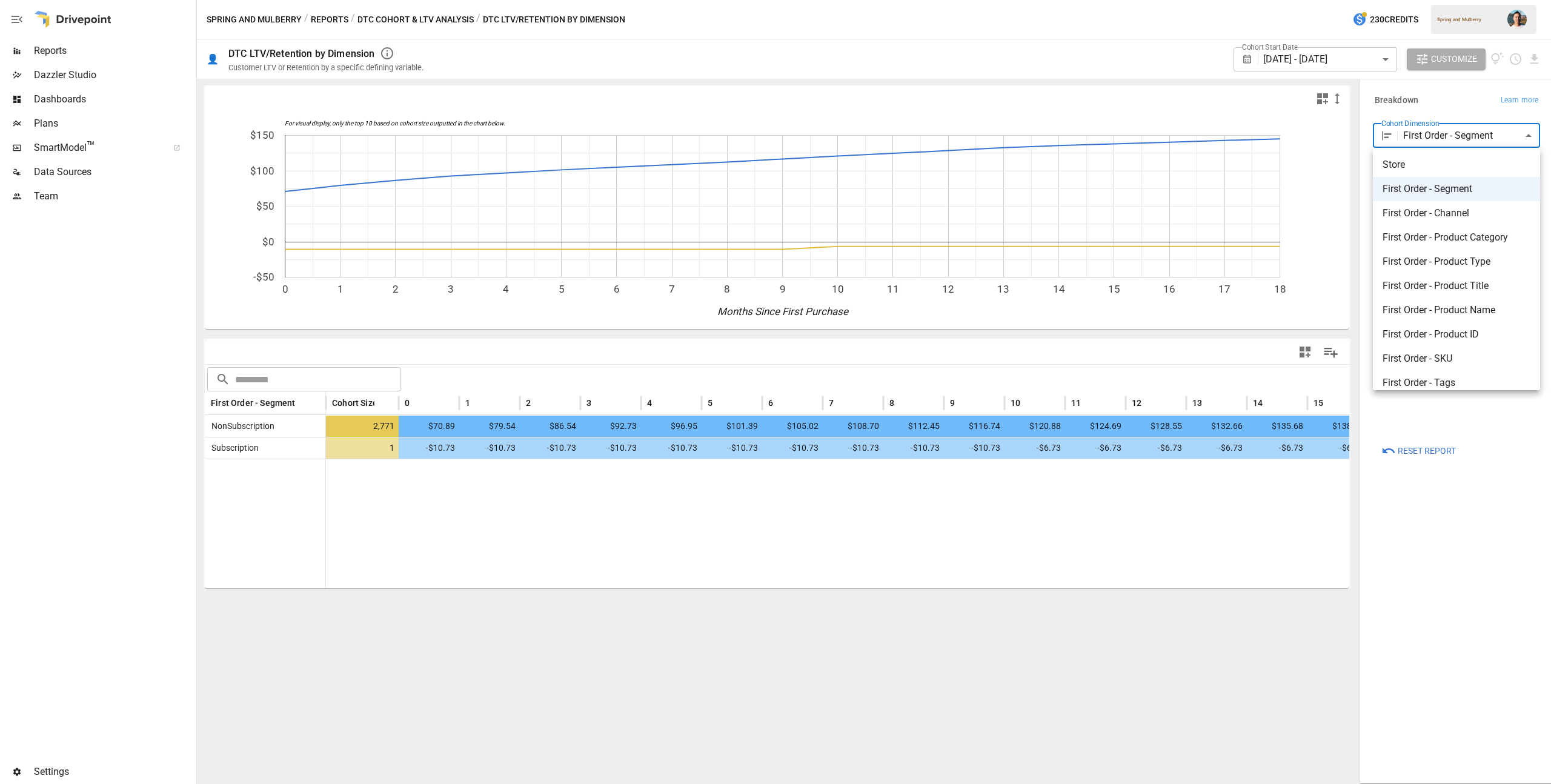
click at [1463, 0] on body "Reports Dazzler Studio Dashboards Plans SmartModel ™ Data Sources Team Settings…" at bounding box center [776, 0] width 1551 height 0
click at [1456, 108] on div at bounding box center [776, 392] width 1551 height 784
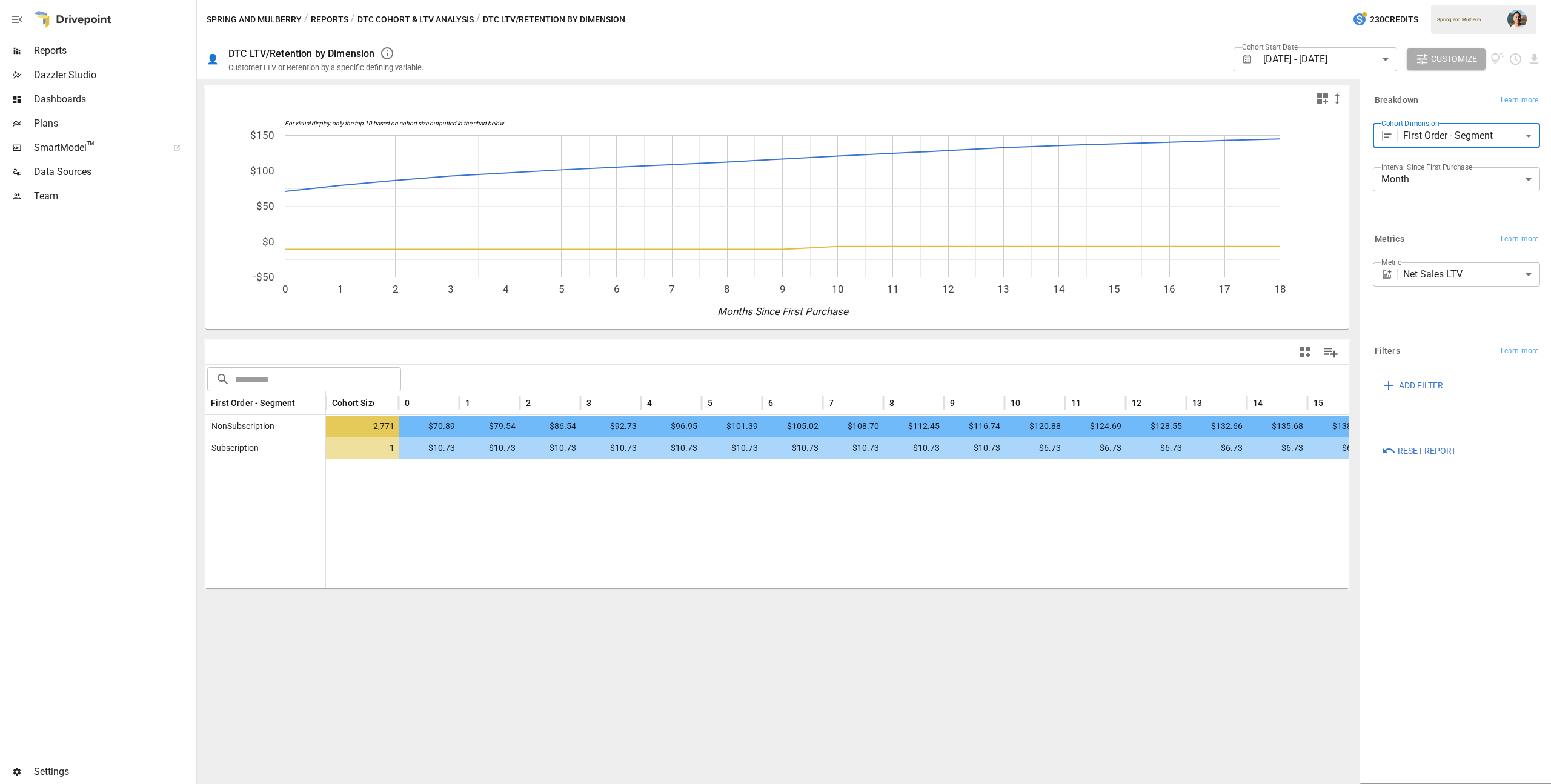
click at [1478, 0] on body "Reports Dazzler Studio Dashboards Plans SmartModel ™ Data Sources Team Settings…" at bounding box center [776, 0] width 1551 height 0
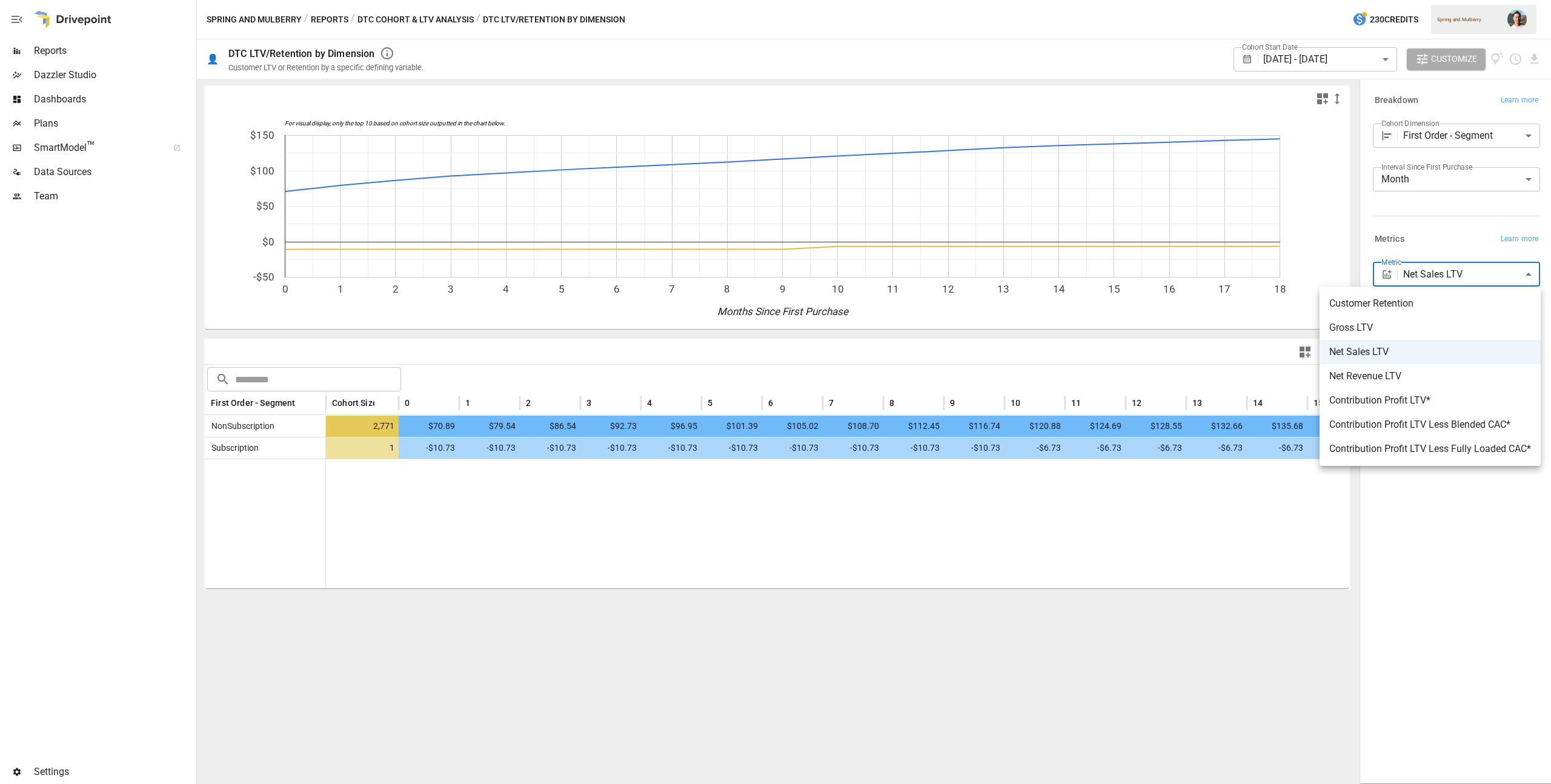
click at [1464, 231] on div at bounding box center [776, 392] width 1551 height 784
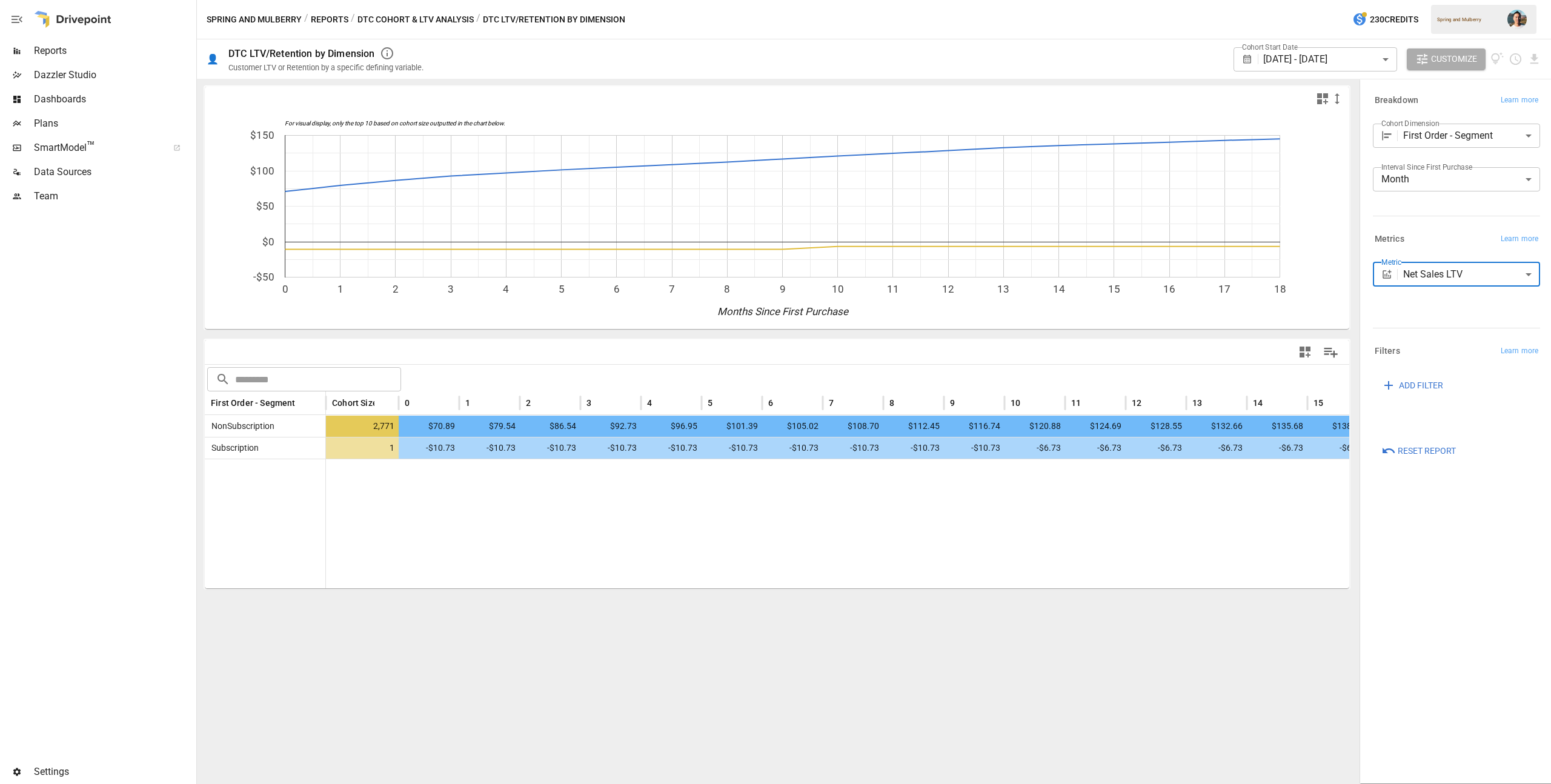
click at [351, 26] on div "/" at bounding box center [353, 20] width 4 height 15
click at [342, 21] on button "Reports" at bounding box center [329, 20] width 37 height 15
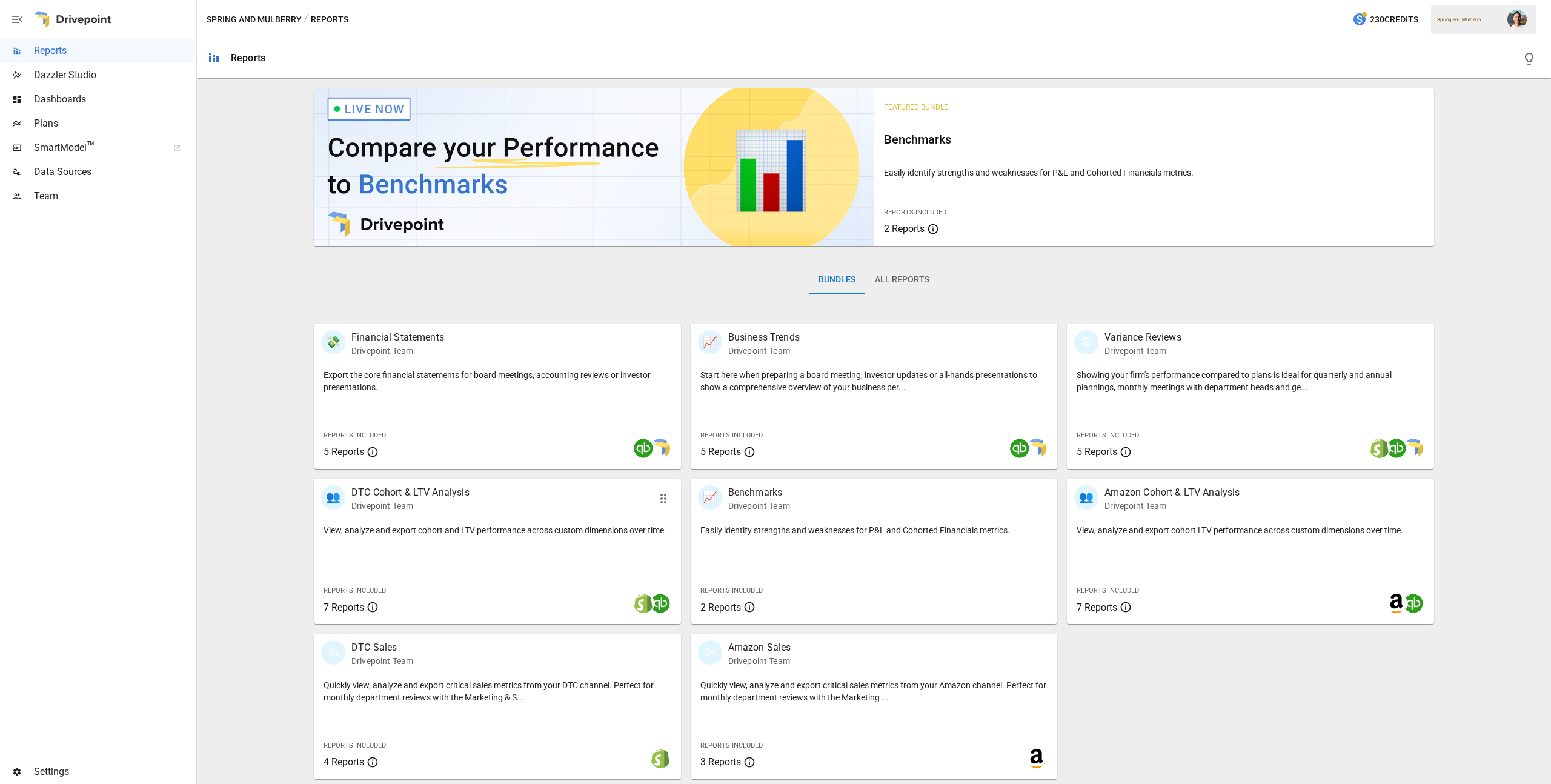
click at [549, 536] on p "View, analyze and export cohort and LTV performance across custom dimensions ov…" at bounding box center [497, 530] width 348 height 12
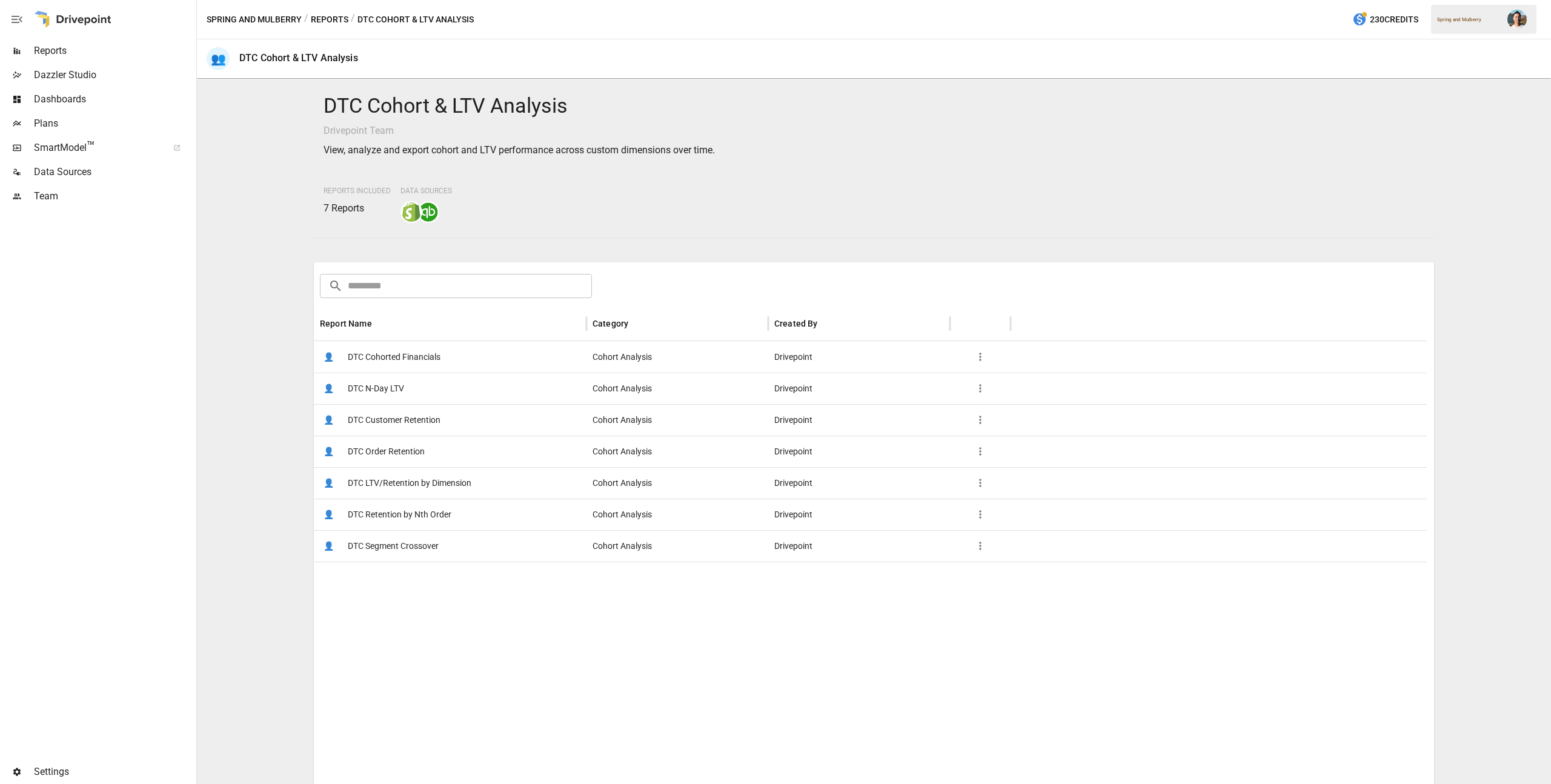
click at [412, 421] on span "DTC Customer Retention" at bounding box center [394, 420] width 93 height 31
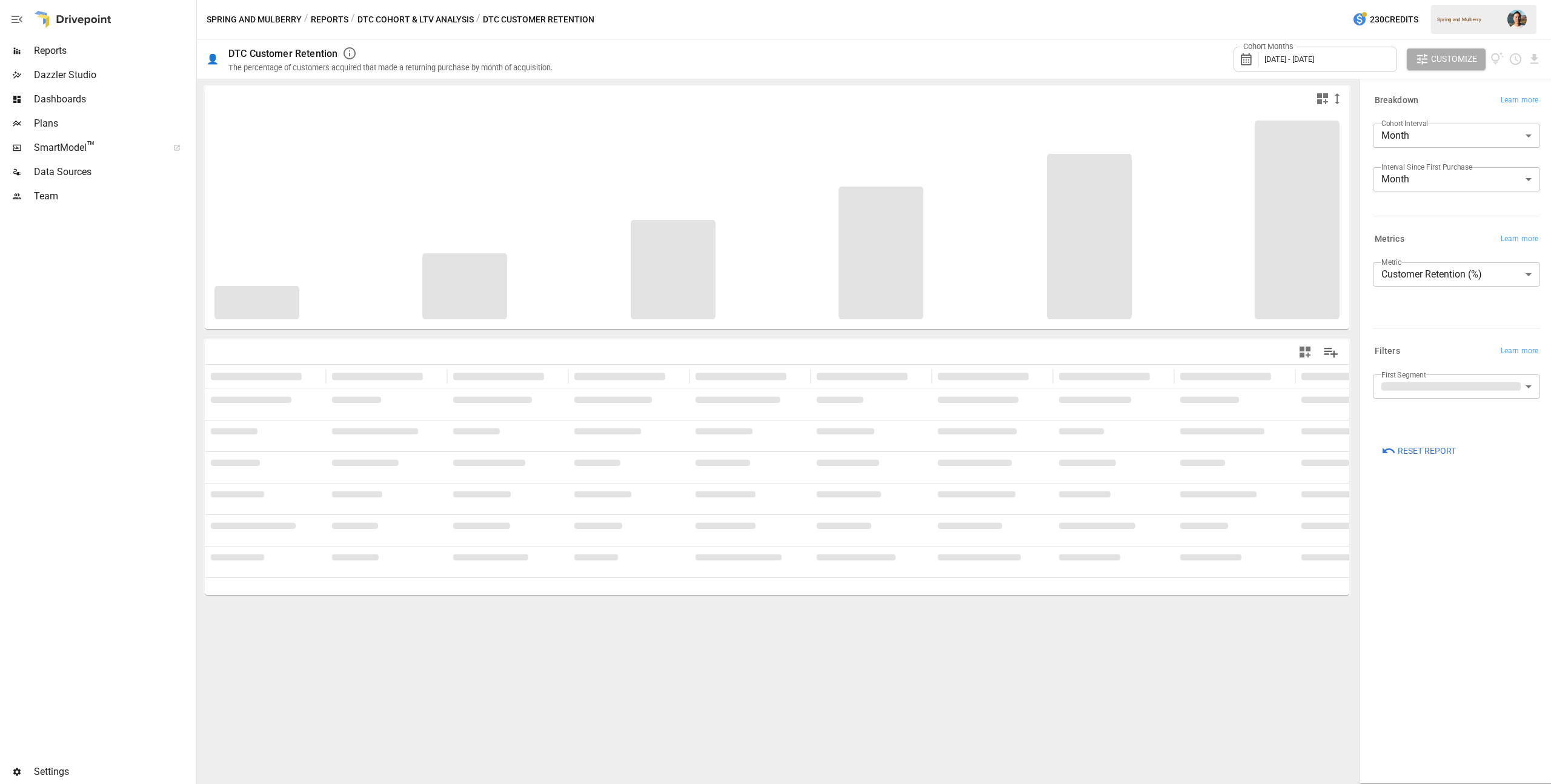
click at [1465, 0] on body "**********" at bounding box center [776, 0] width 1551 height 0
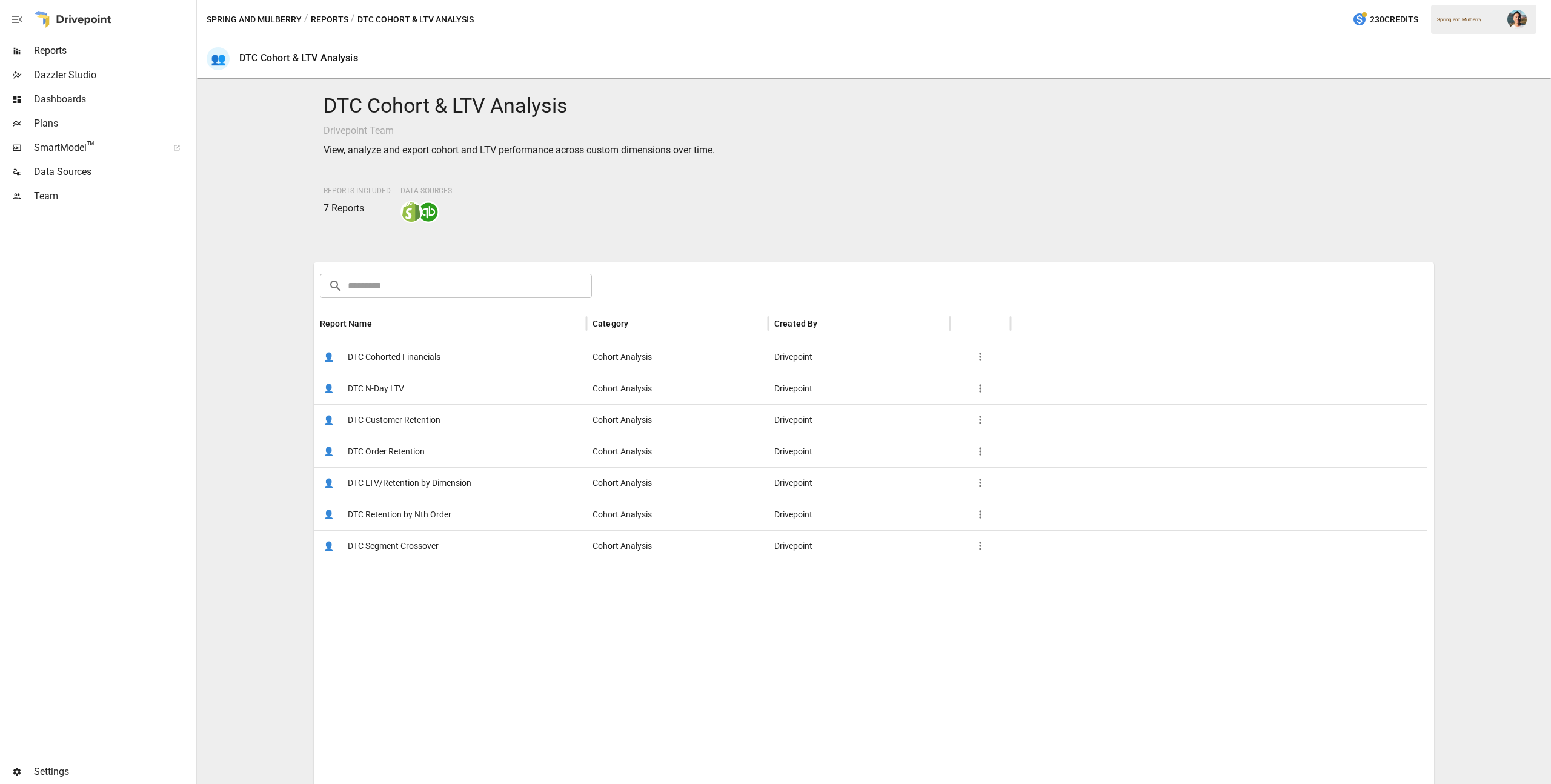
click at [416, 355] on span "DTC Cohorted Financials" at bounding box center [394, 357] width 93 height 31
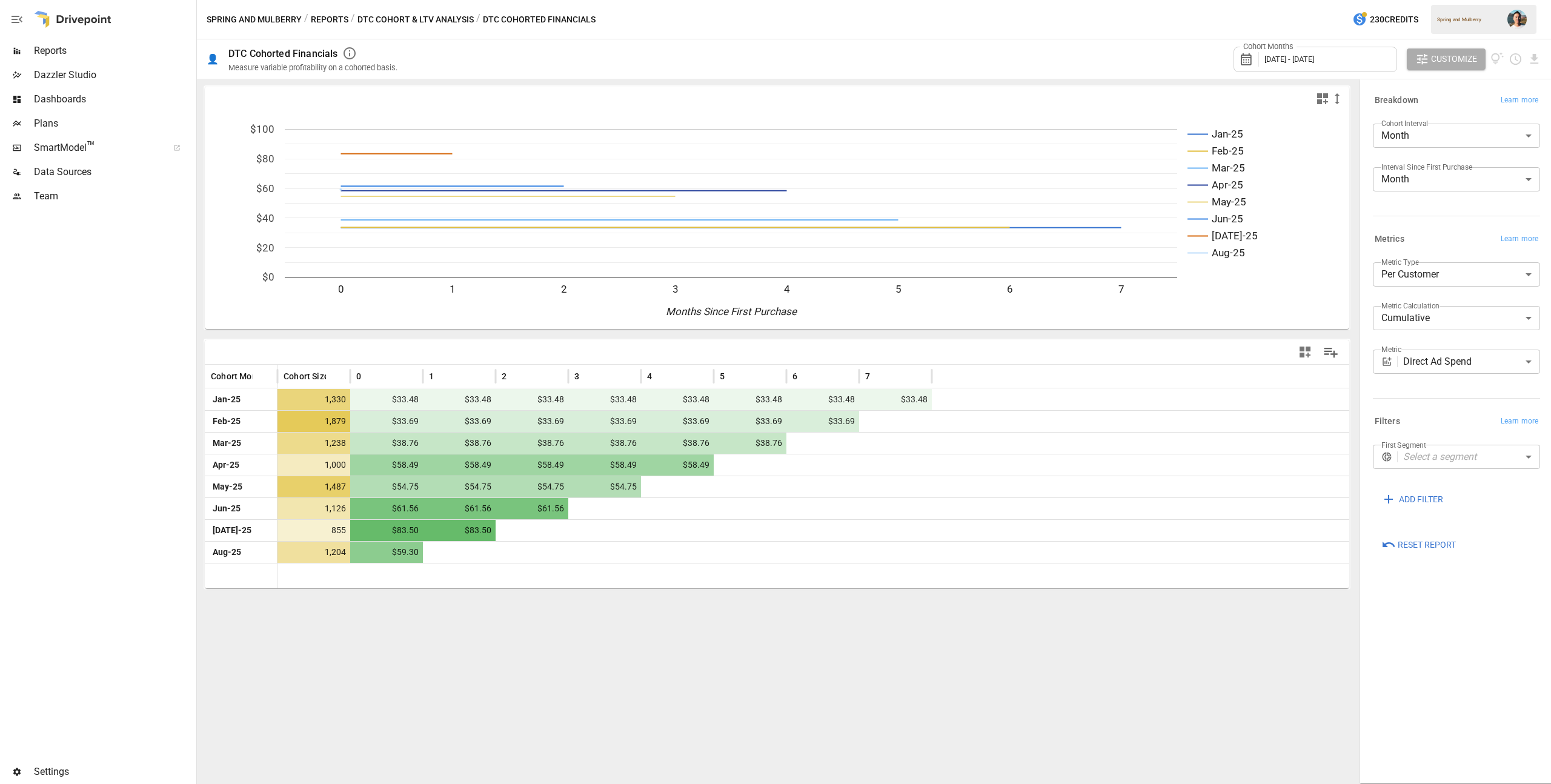
click at [1413, 0] on body "Reports Dazzler Studio Dashboards Plans SmartModel ™ Data Sources Team Settings…" at bounding box center [776, 0] width 1551 height 0
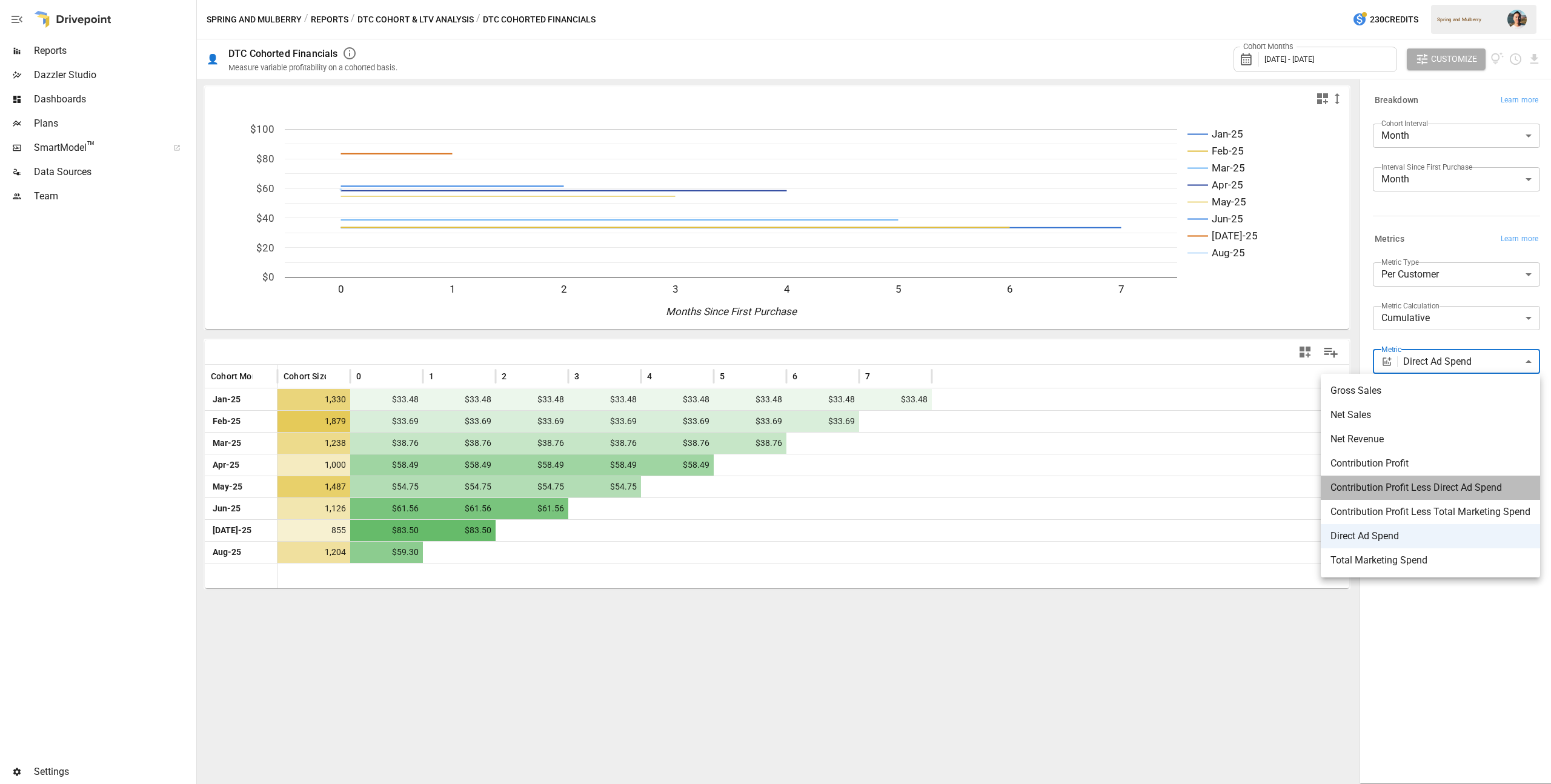
click at [1450, 483] on span "Contribution Profit Less Direct Ad Spend" at bounding box center [1430, 488] width 200 height 15
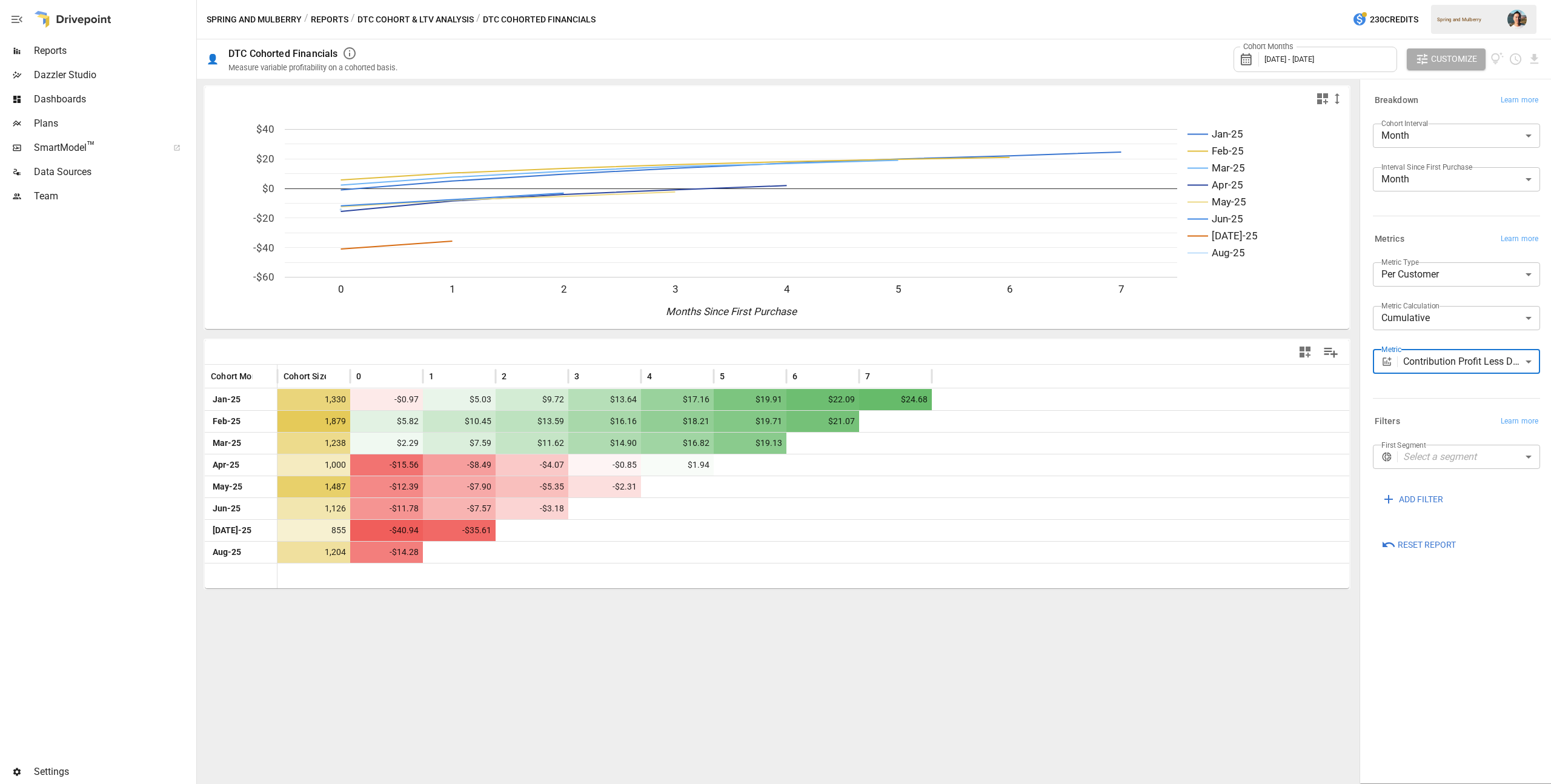
click at [1415, 0] on body "Reports Dazzler Studio Dashboards Plans SmartModel ™ Data Sources Team Settings…" at bounding box center [776, 0] width 1551 height 0
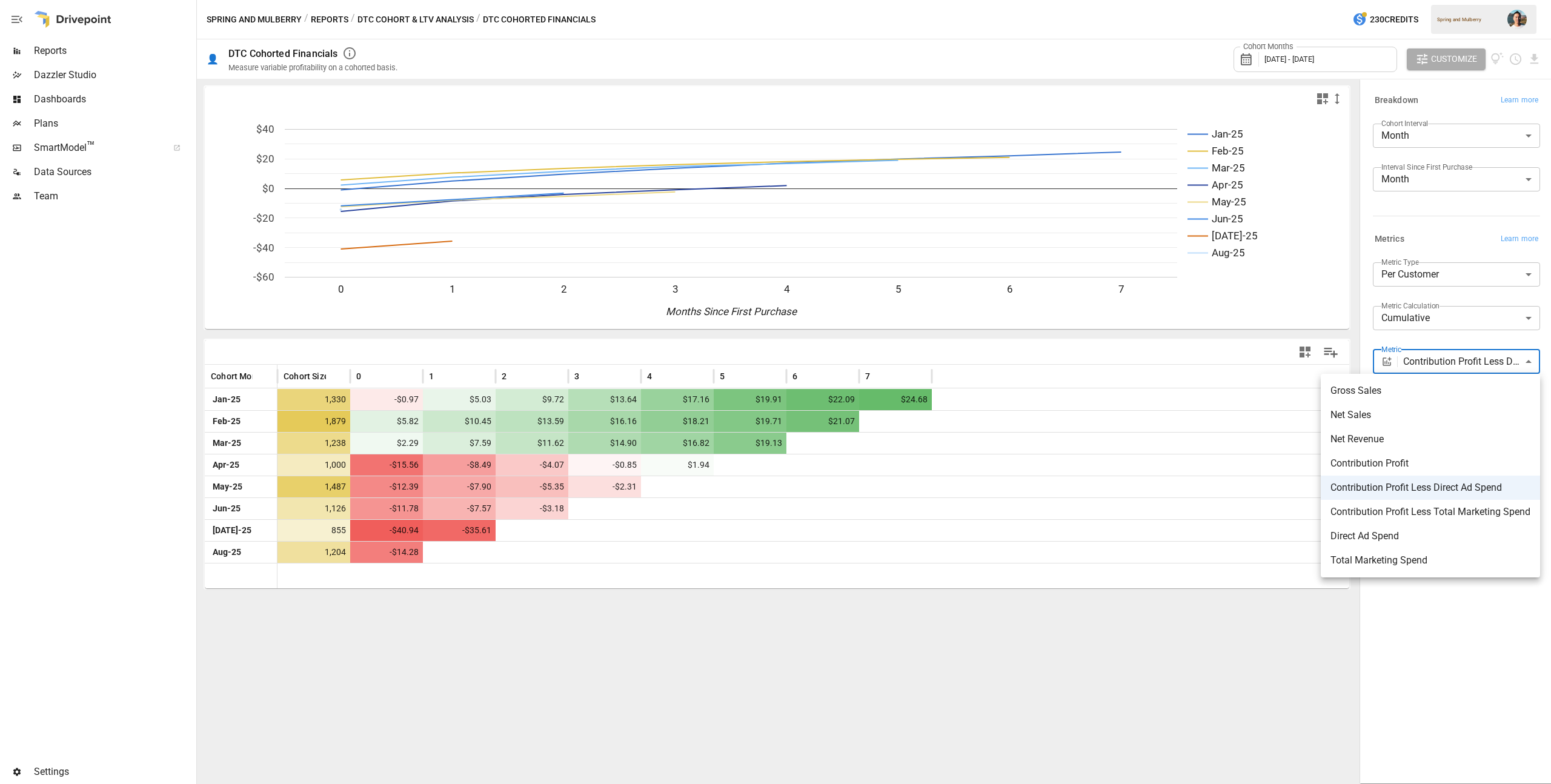
click at [1447, 541] on span "Direct Ad Spend" at bounding box center [1430, 536] width 200 height 15
type input "**********"
